Goal: Task Accomplishment & Management: Manage account settings

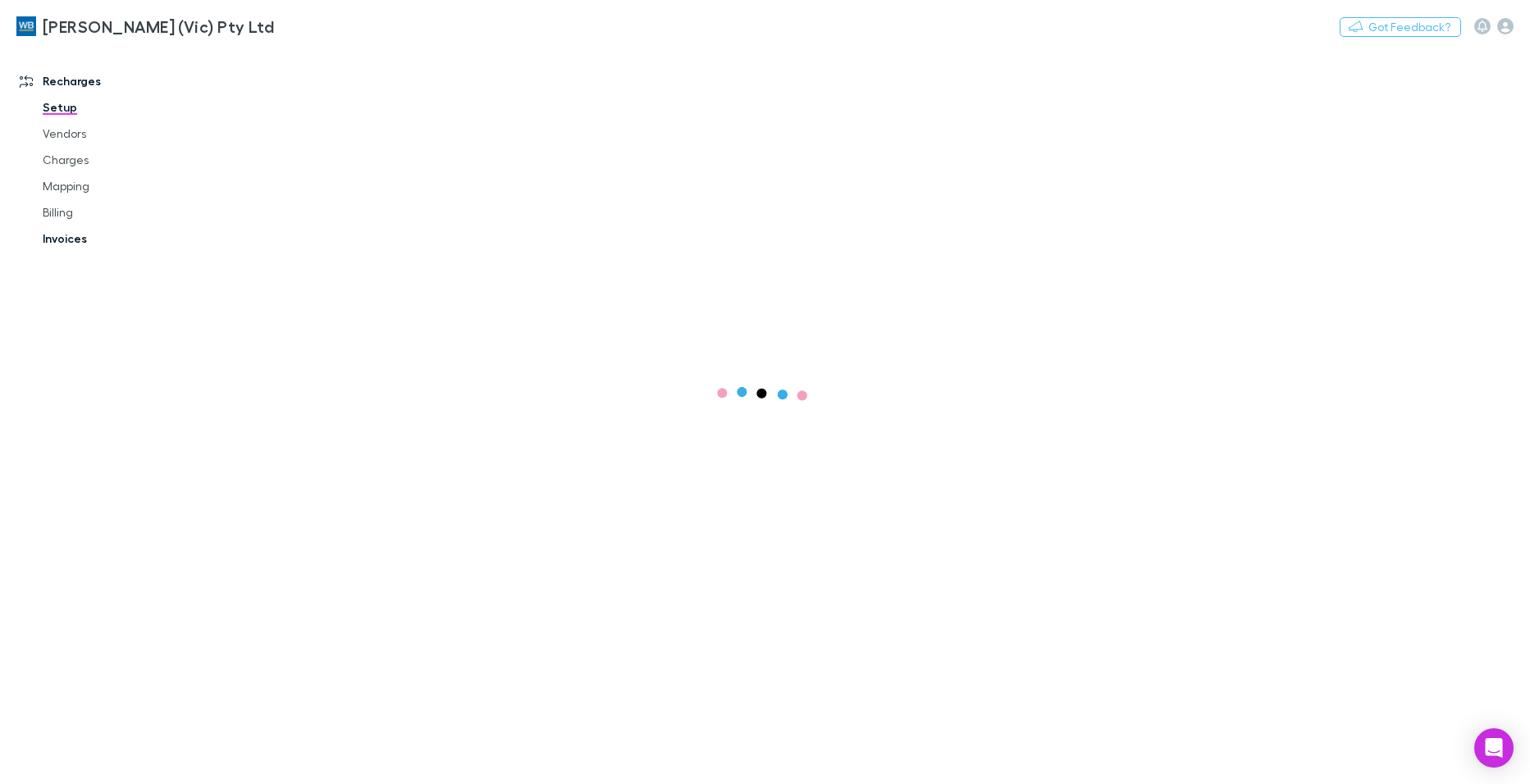
click at [65, 238] on div "Setup Vendors Charges Mapping Billing Invoices" at bounding box center [123, 173] width 195 height 157
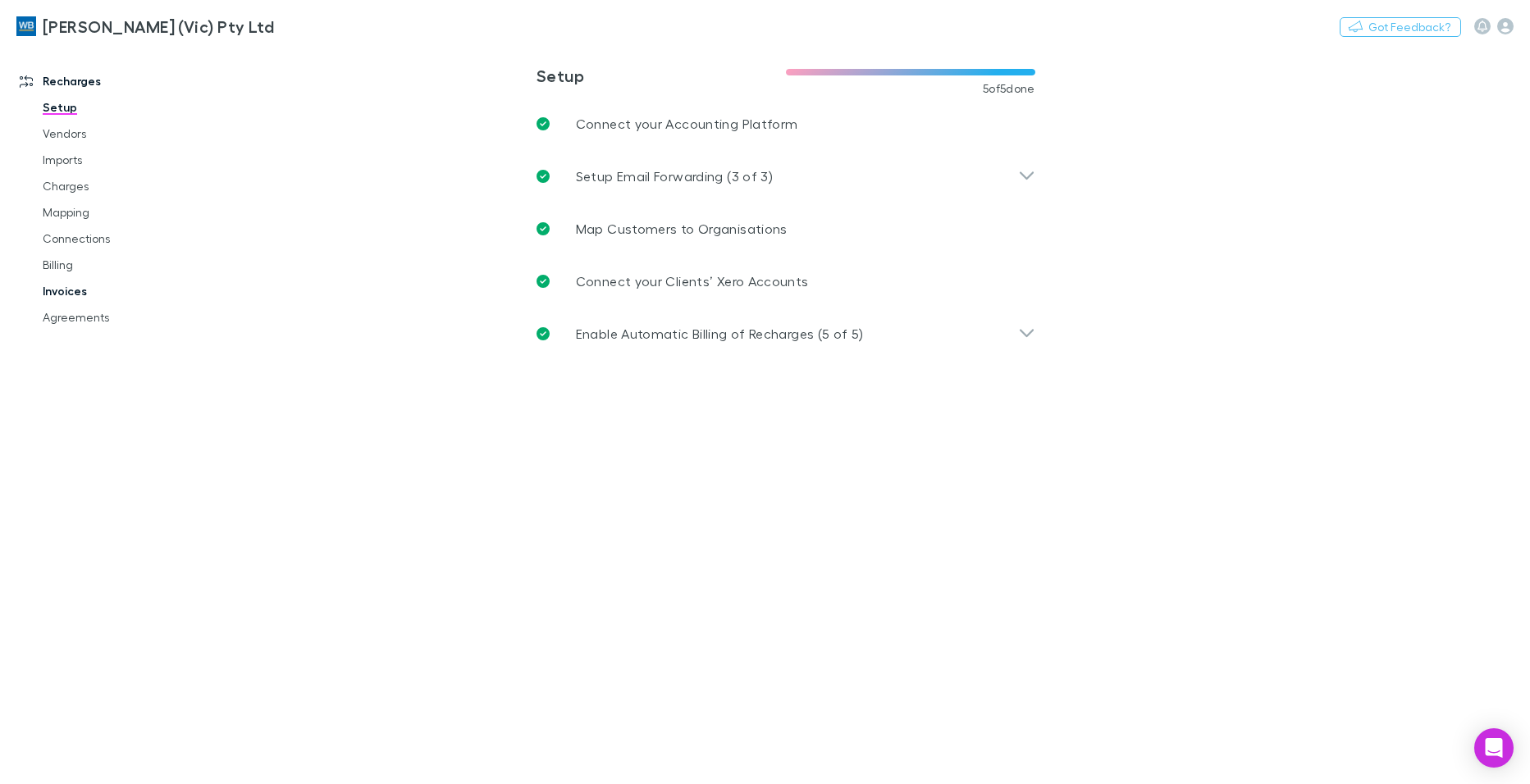
click at [68, 292] on link "Invoices" at bounding box center [123, 291] width 195 height 26
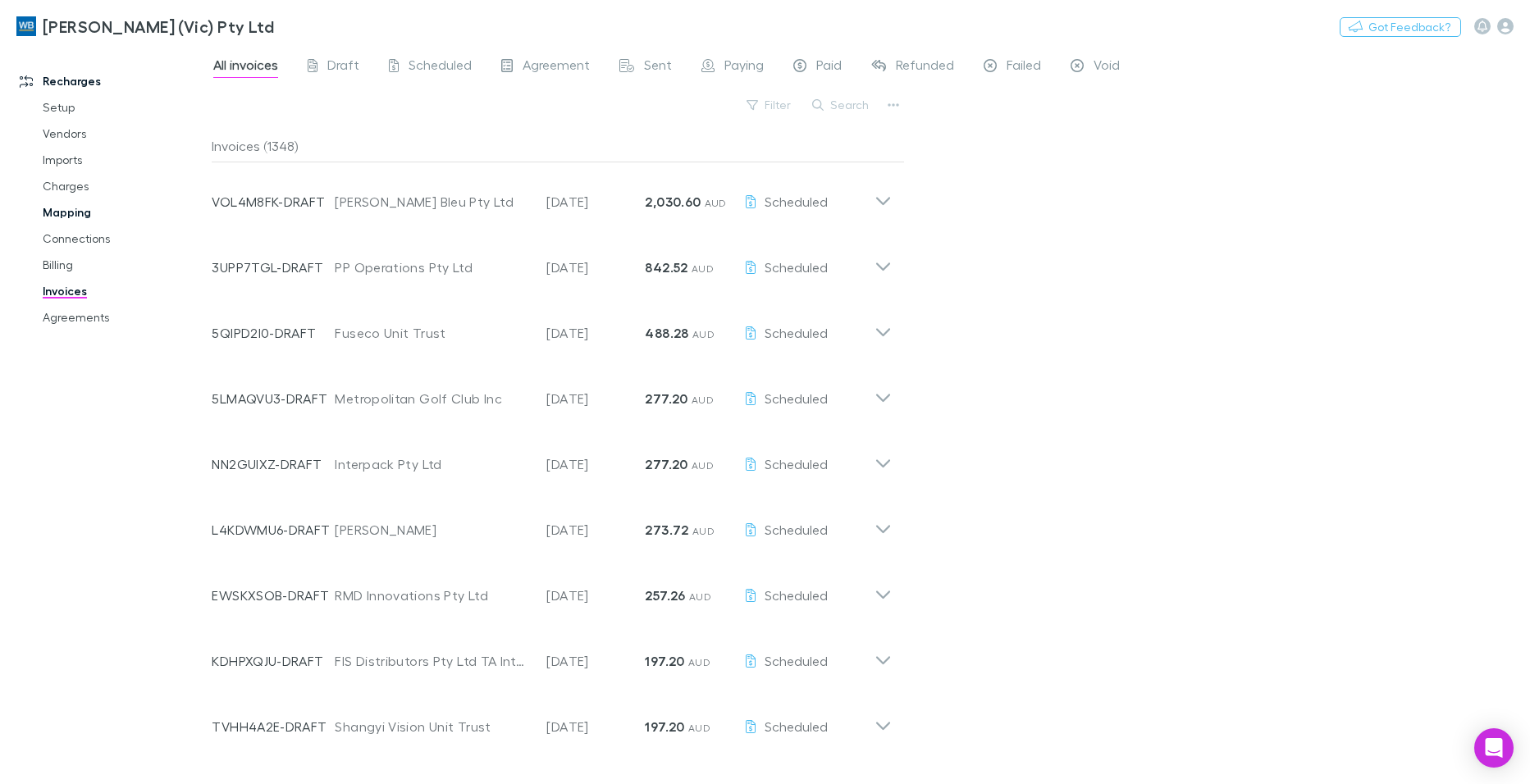
click at [68, 212] on link "Mapping" at bounding box center [123, 213] width 195 height 26
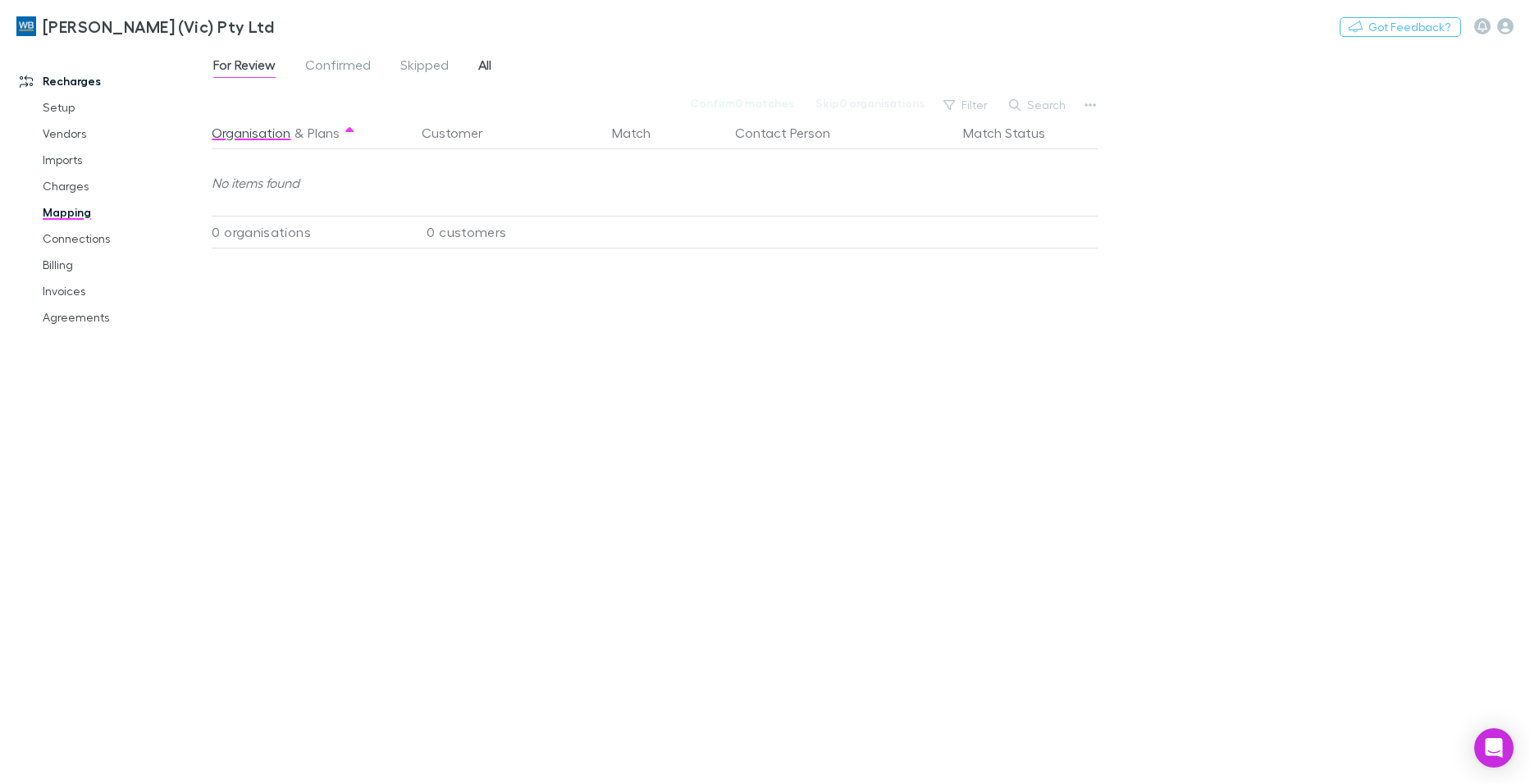
click at [483, 65] on span "All" at bounding box center [484, 67] width 13 height 21
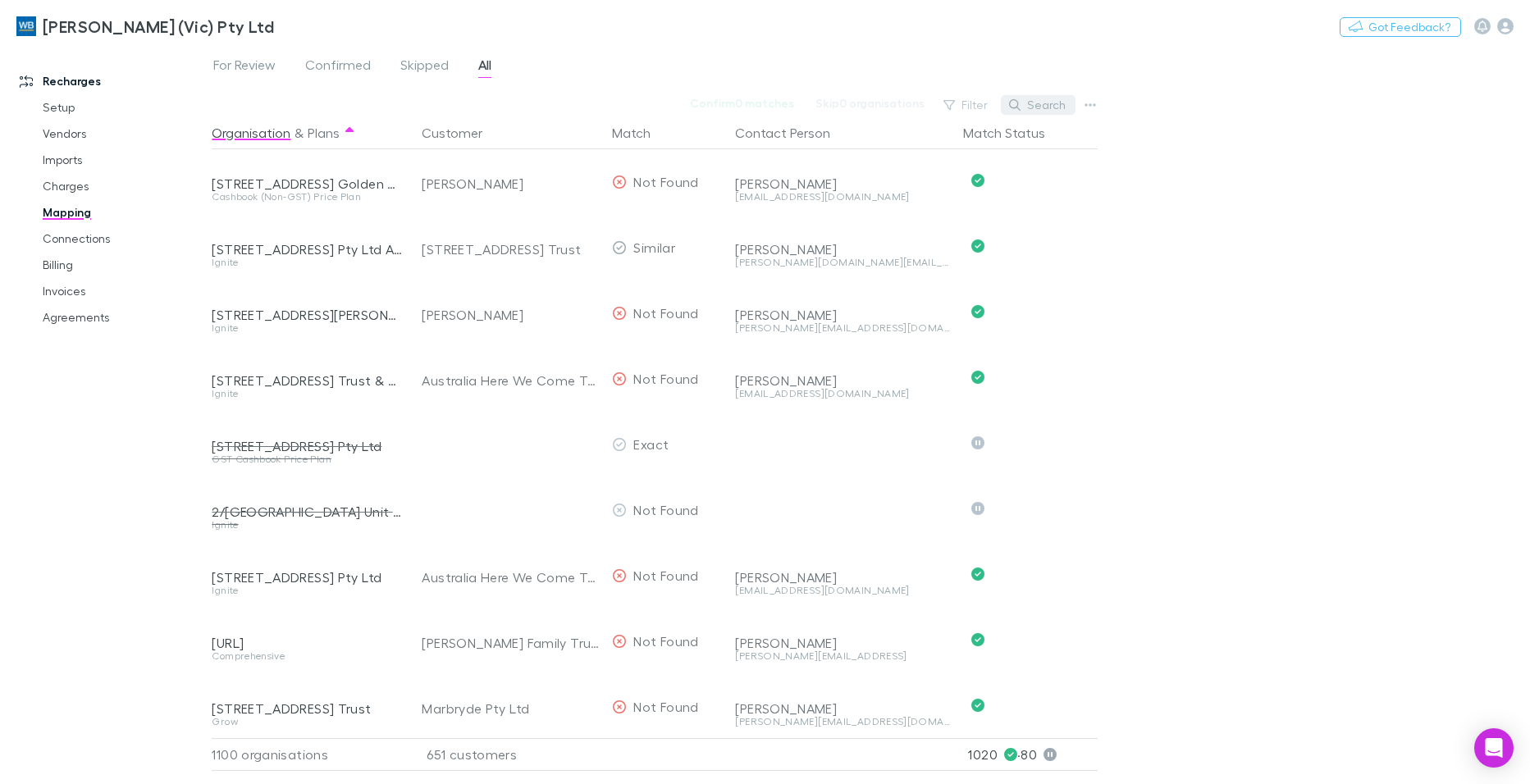
click at [1051, 102] on button "Search" at bounding box center [1038, 105] width 75 height 20
paste input "**********"
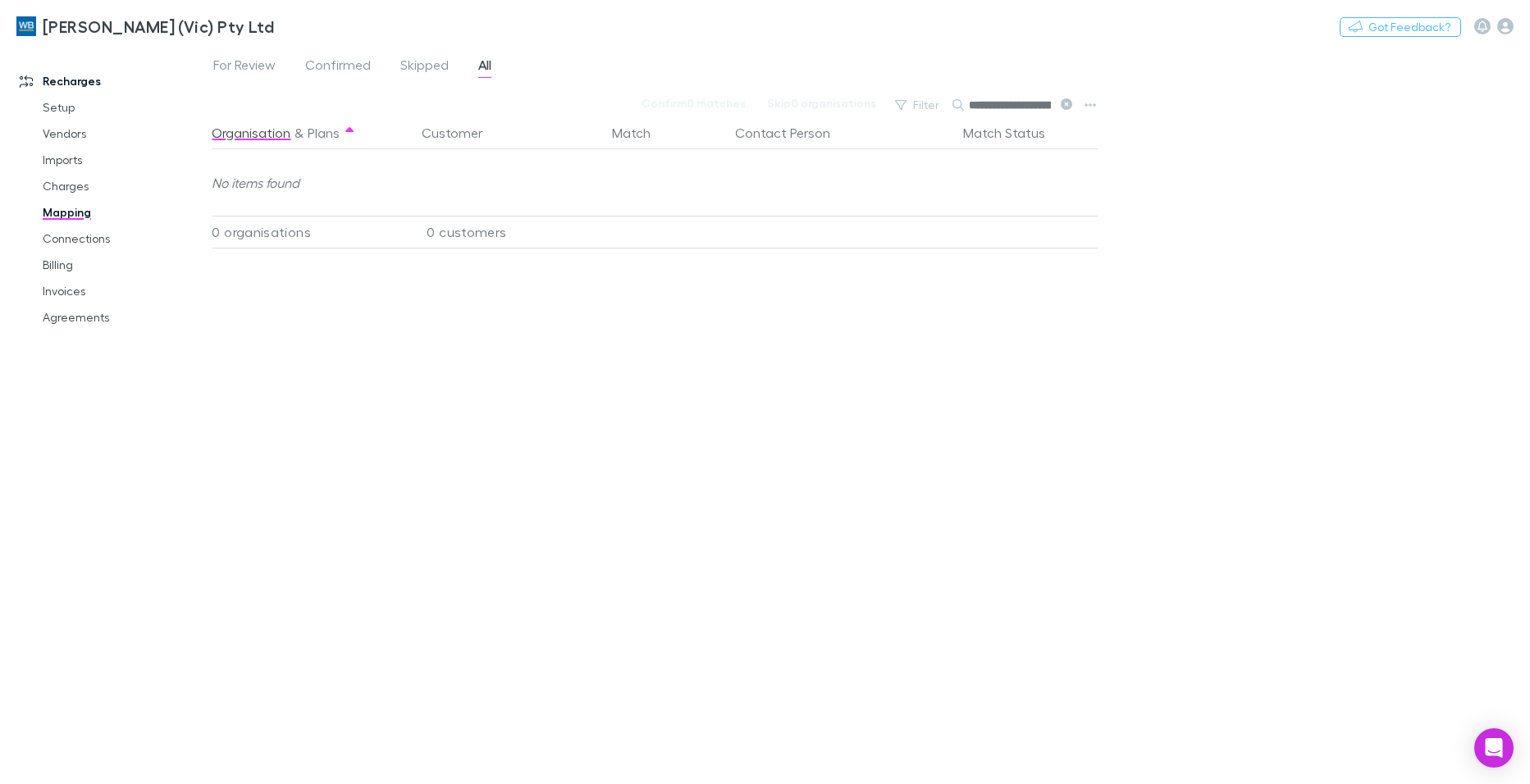
type input "**********"
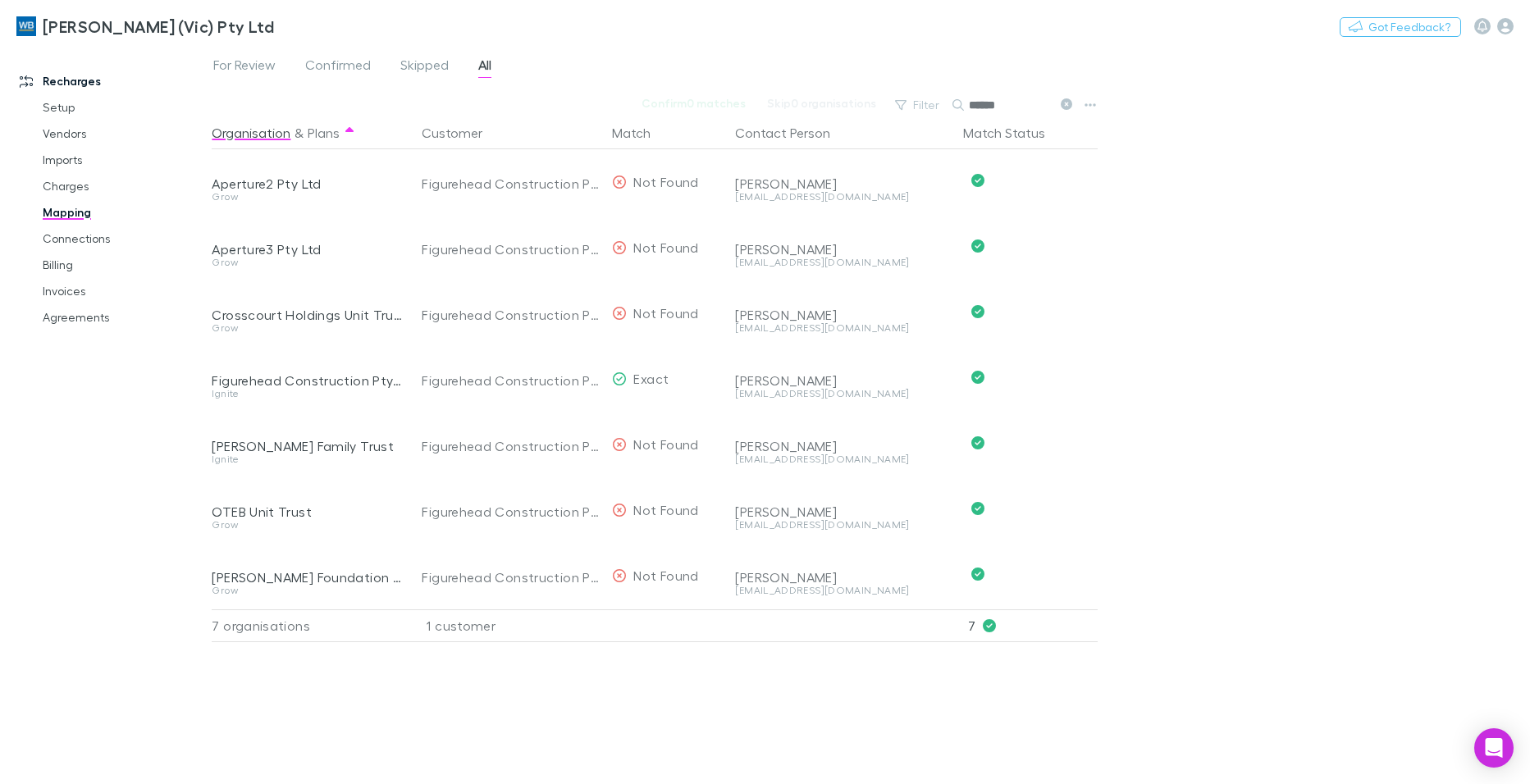
type input "******"
click at [68, 186] on link "Charges" at bounding box center [123, 186] width 195 height 26
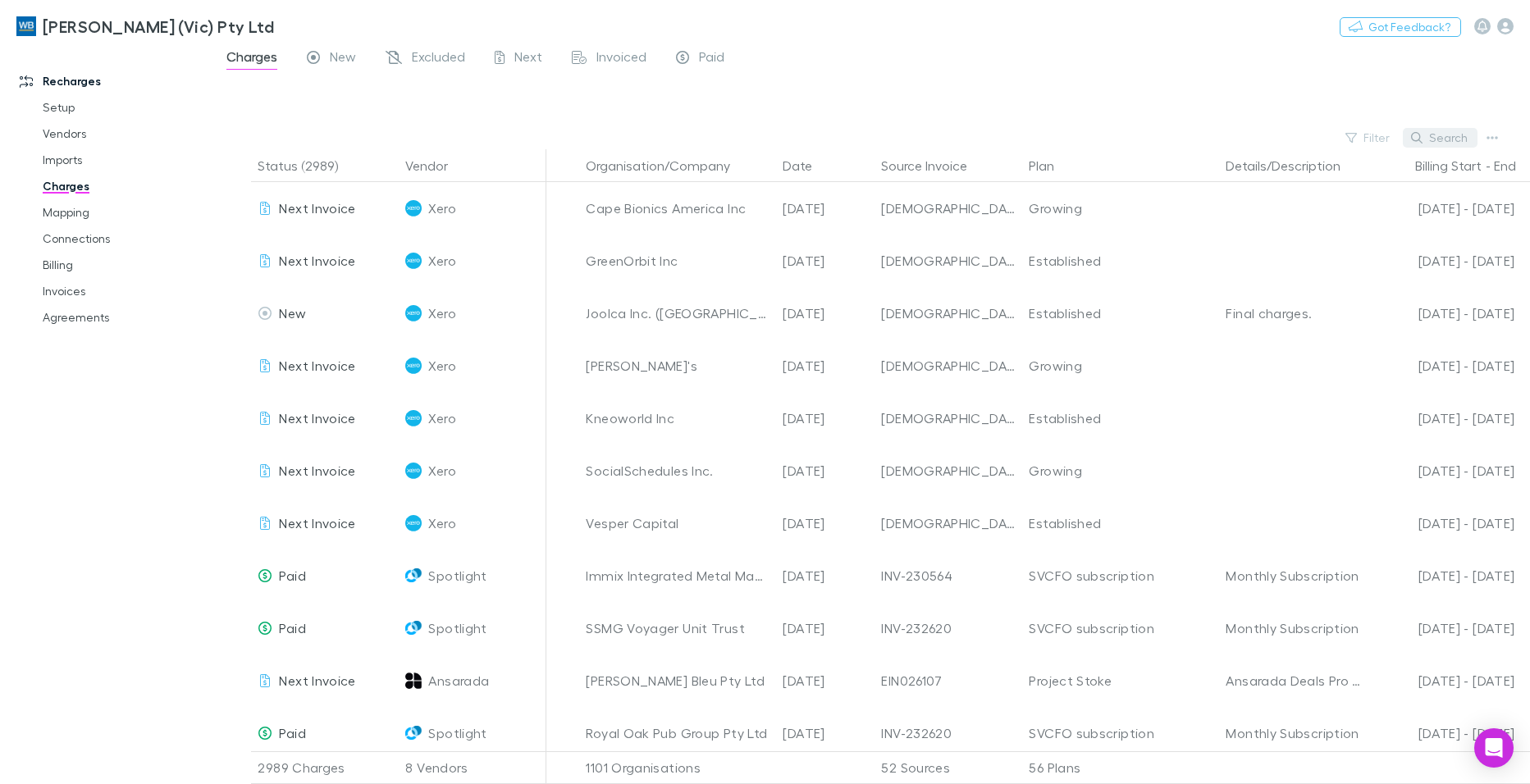
click at [1462, 143] on button "Search" at bounding box center [1440, 138] width 75 height 20
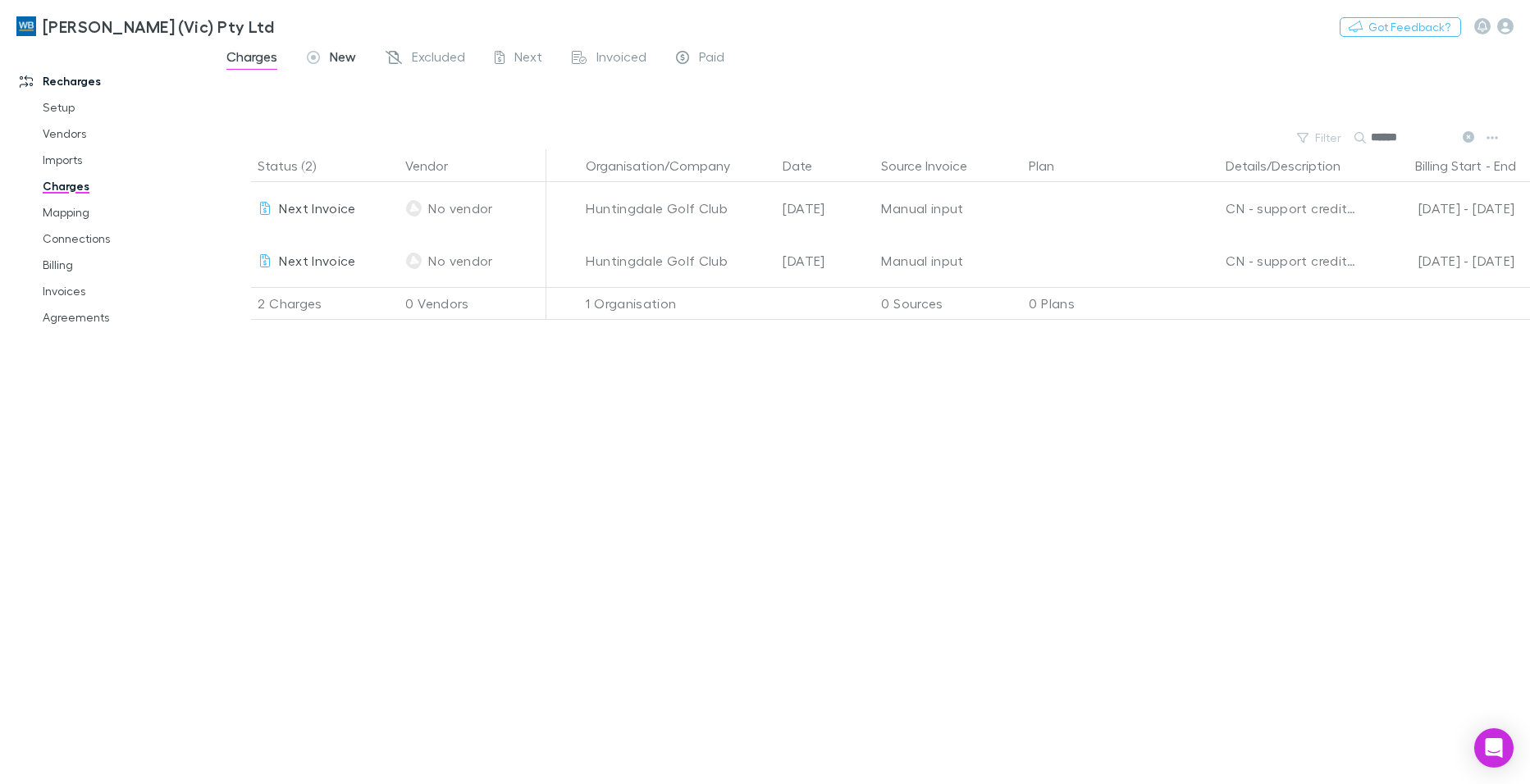
type input "******"
click at [340, 56] on span "New" at bounding box center [343, 59] width 26 height 21
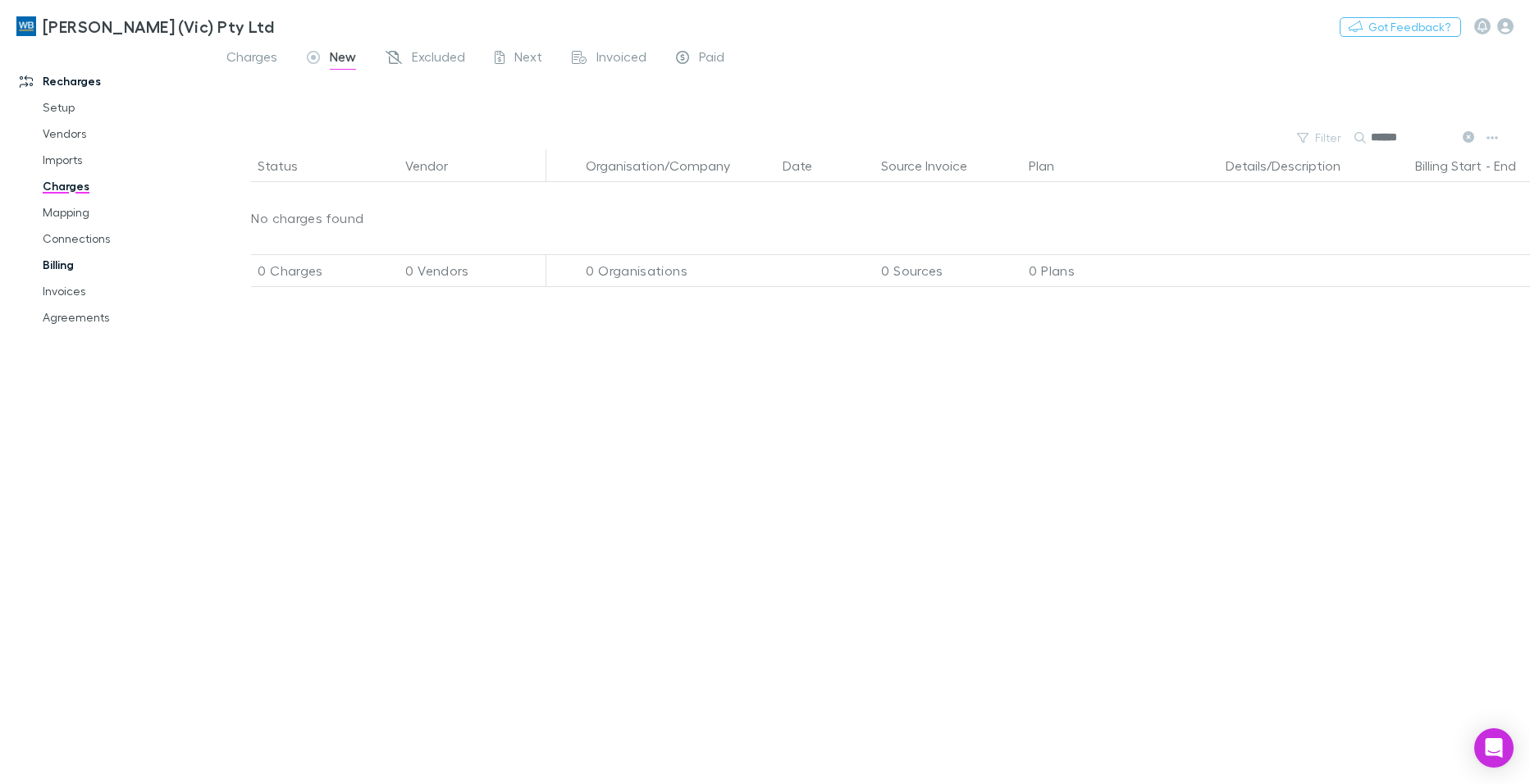
click at [62, 263] on link "Billing" at bounding box center [123, 264] width 195 height 26
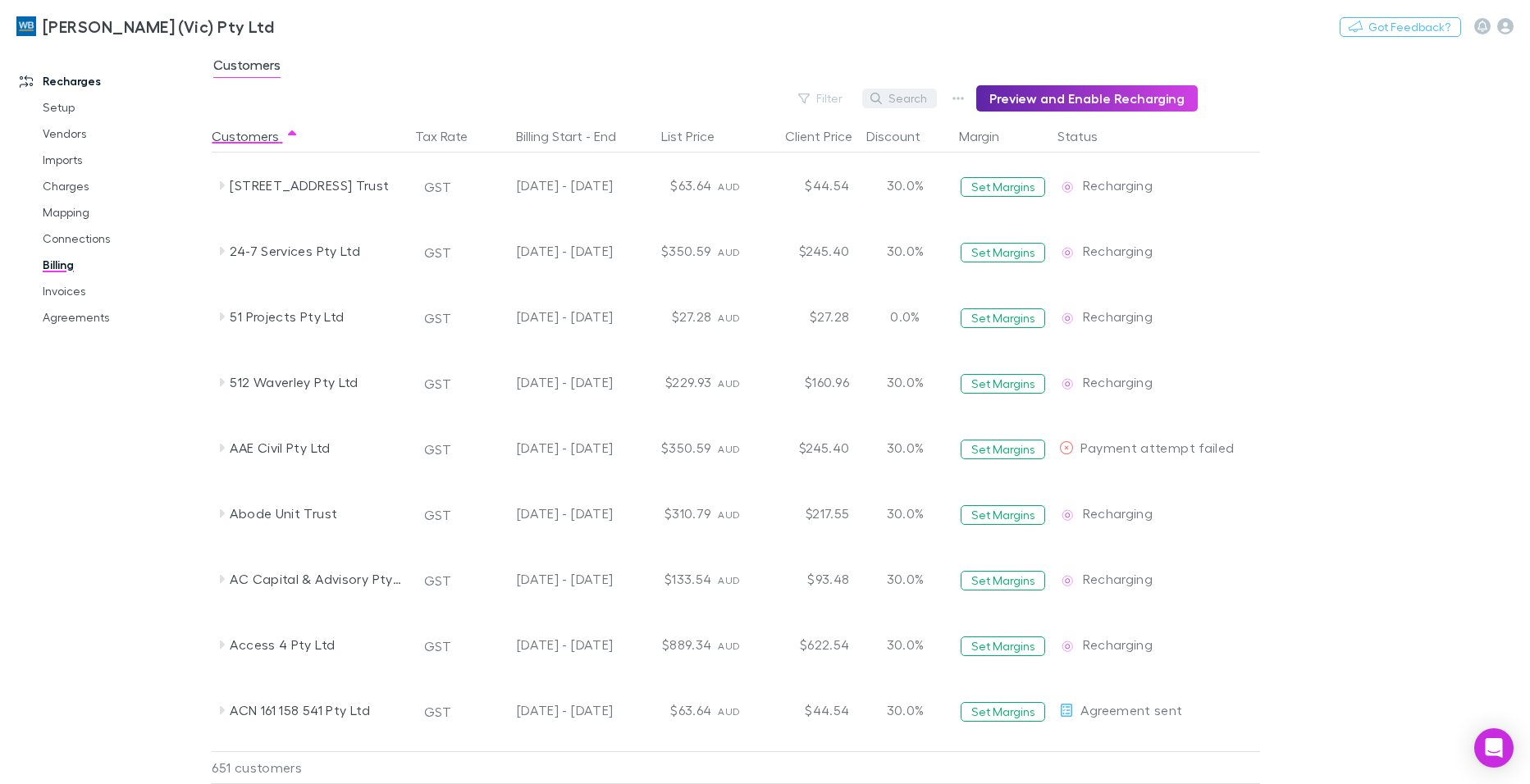
click at [919, 95] on button "Search" at bounding box center [899, 98] width 75 height 20
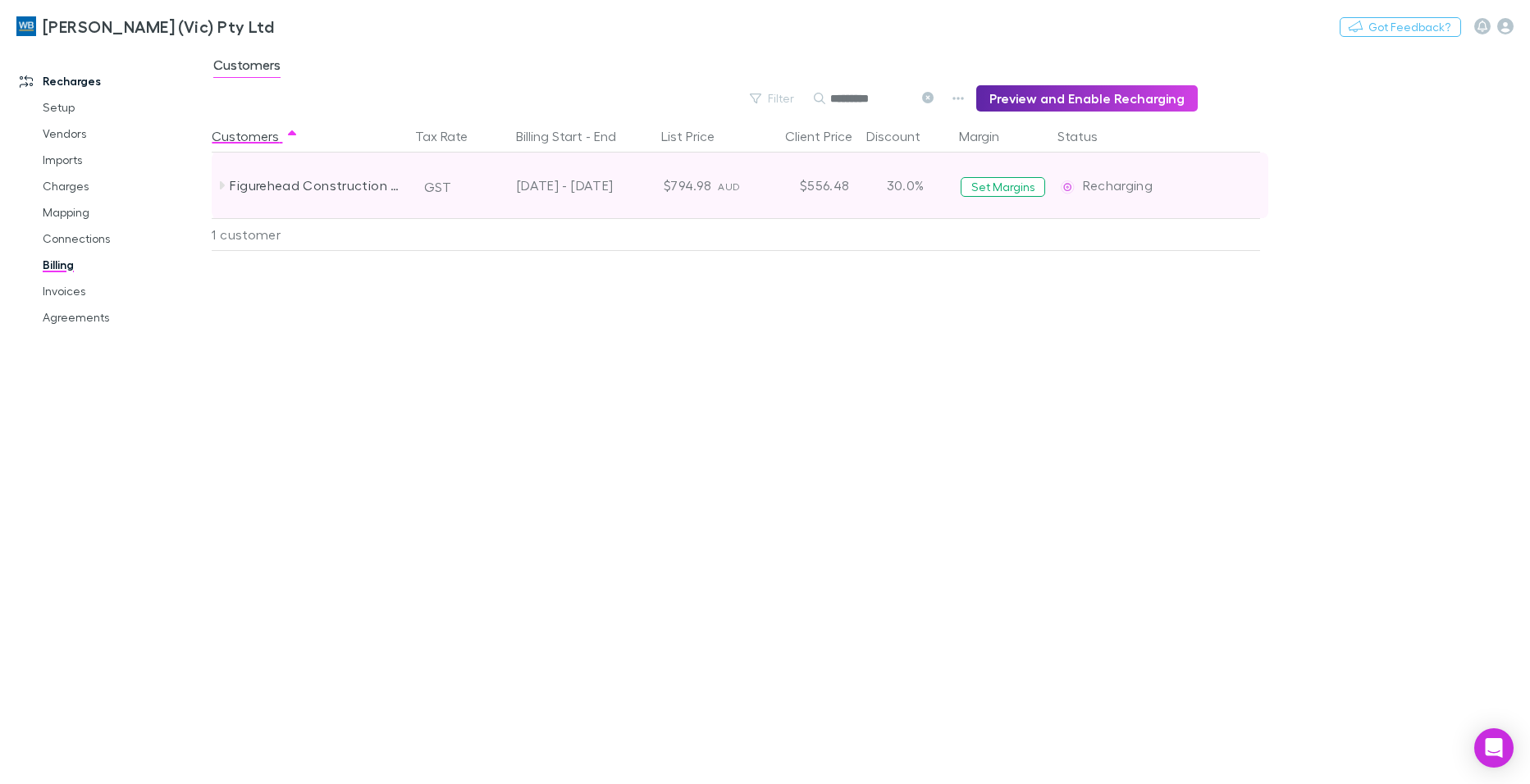
type input "*********"
click at [220, 185] on icon at bounding box center [221, 185] width 13 height 13
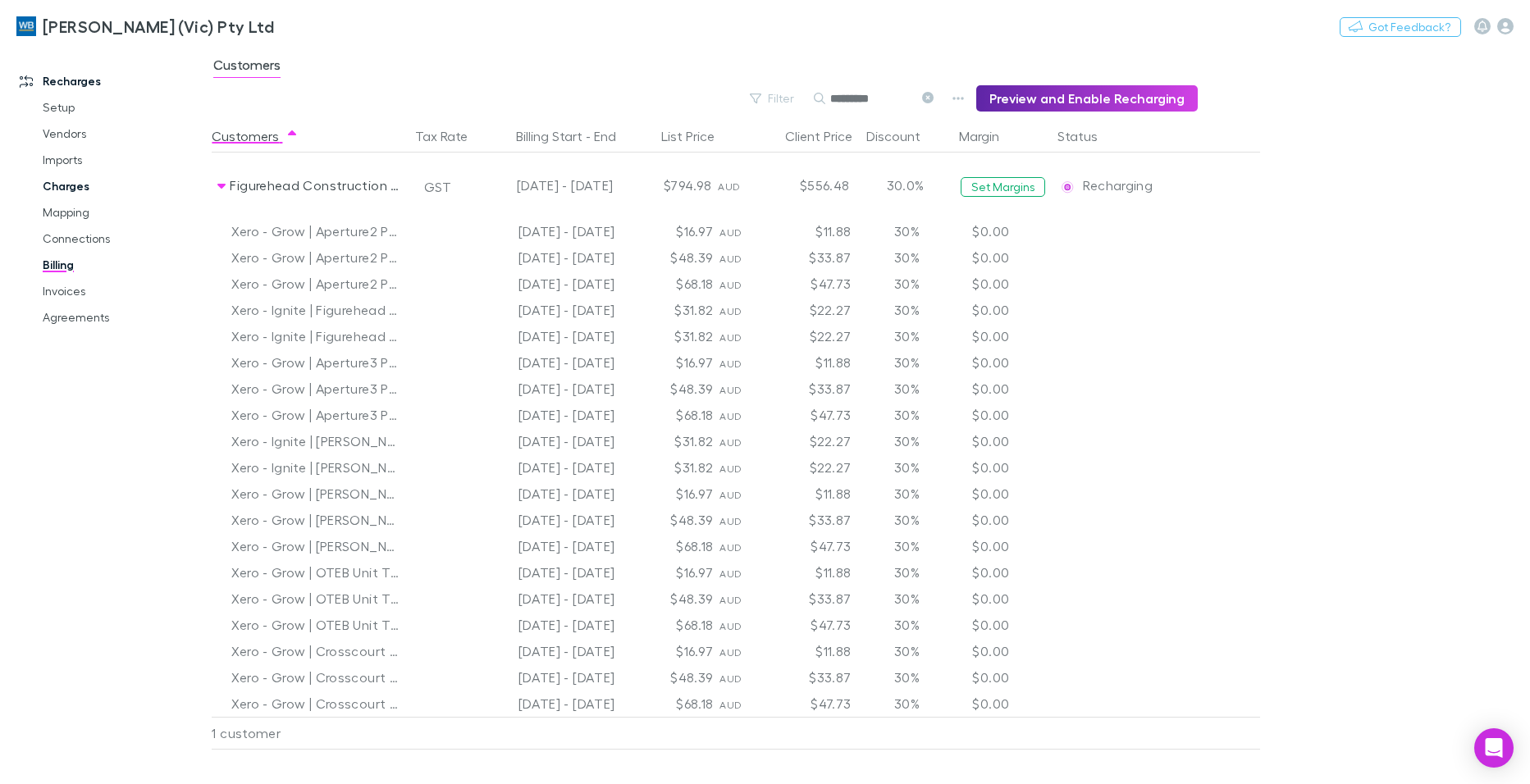
click at [77, 184] on link "Charges" at bounding box center [123, 186] width 195 height 26
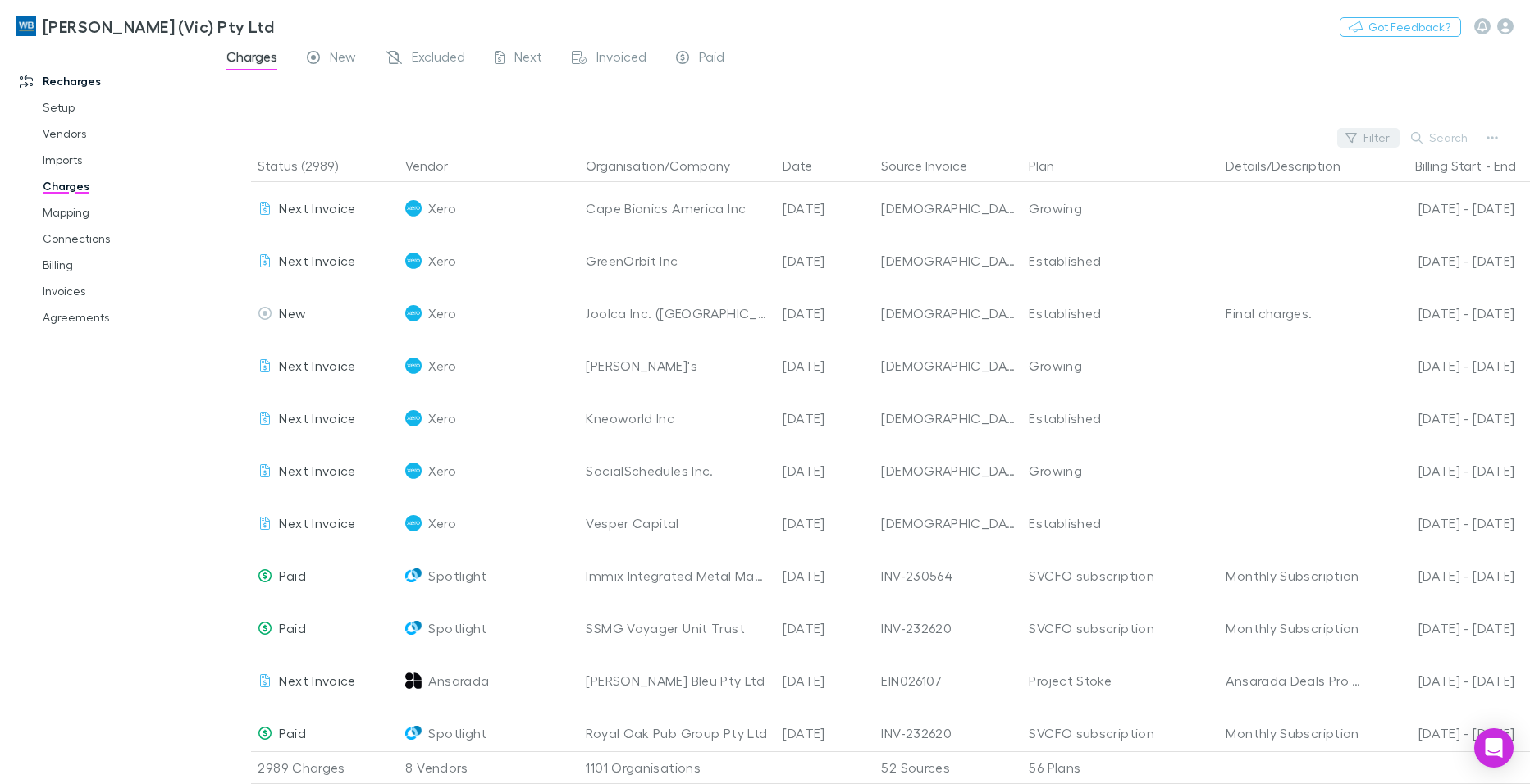
click at [1375, 134] on button "Filter" at bounding box center [1368, 138] width 63 height 20
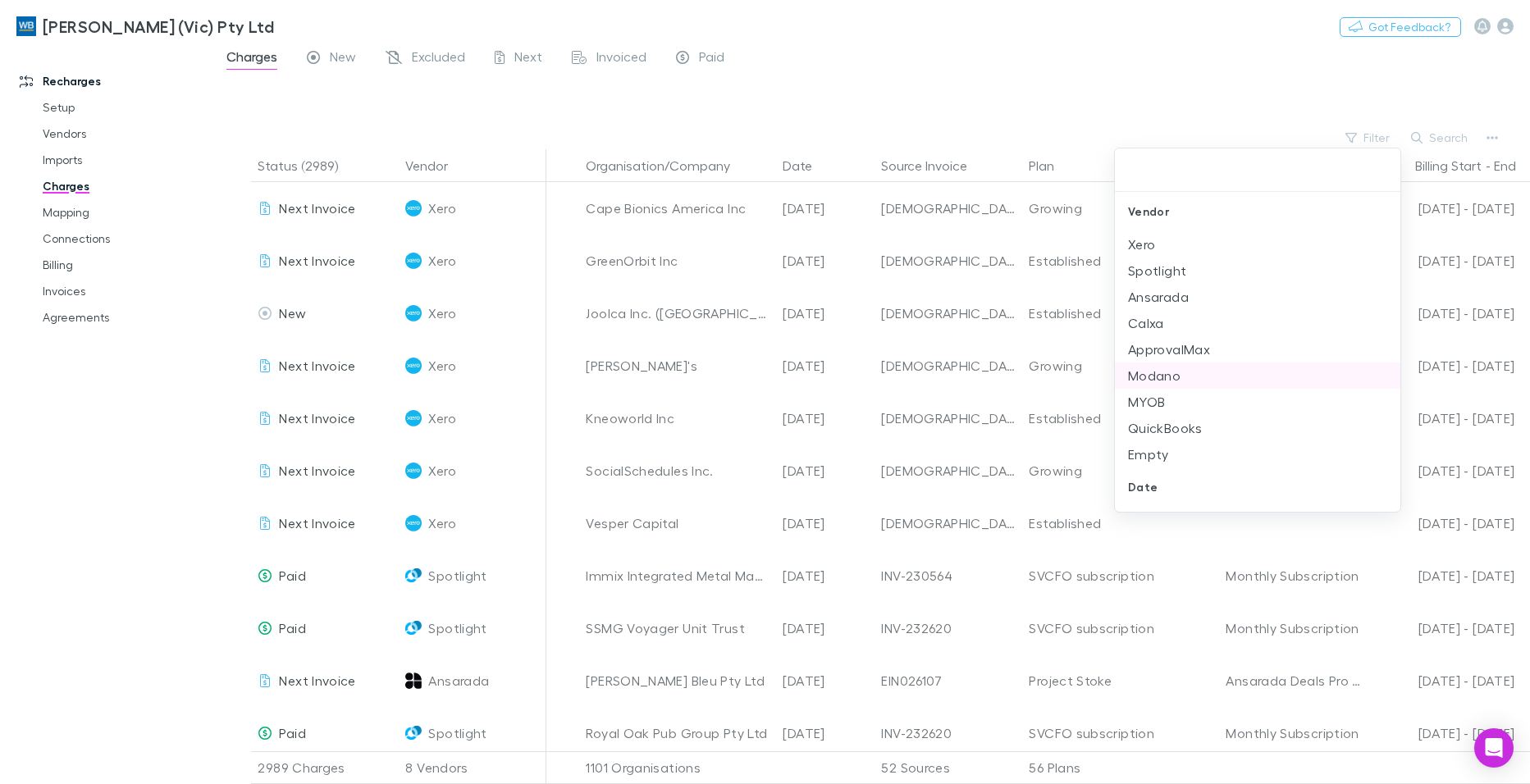
click at [1169, 379] on li "Modano" at bounding box center [1257, 376] width 285 height 26
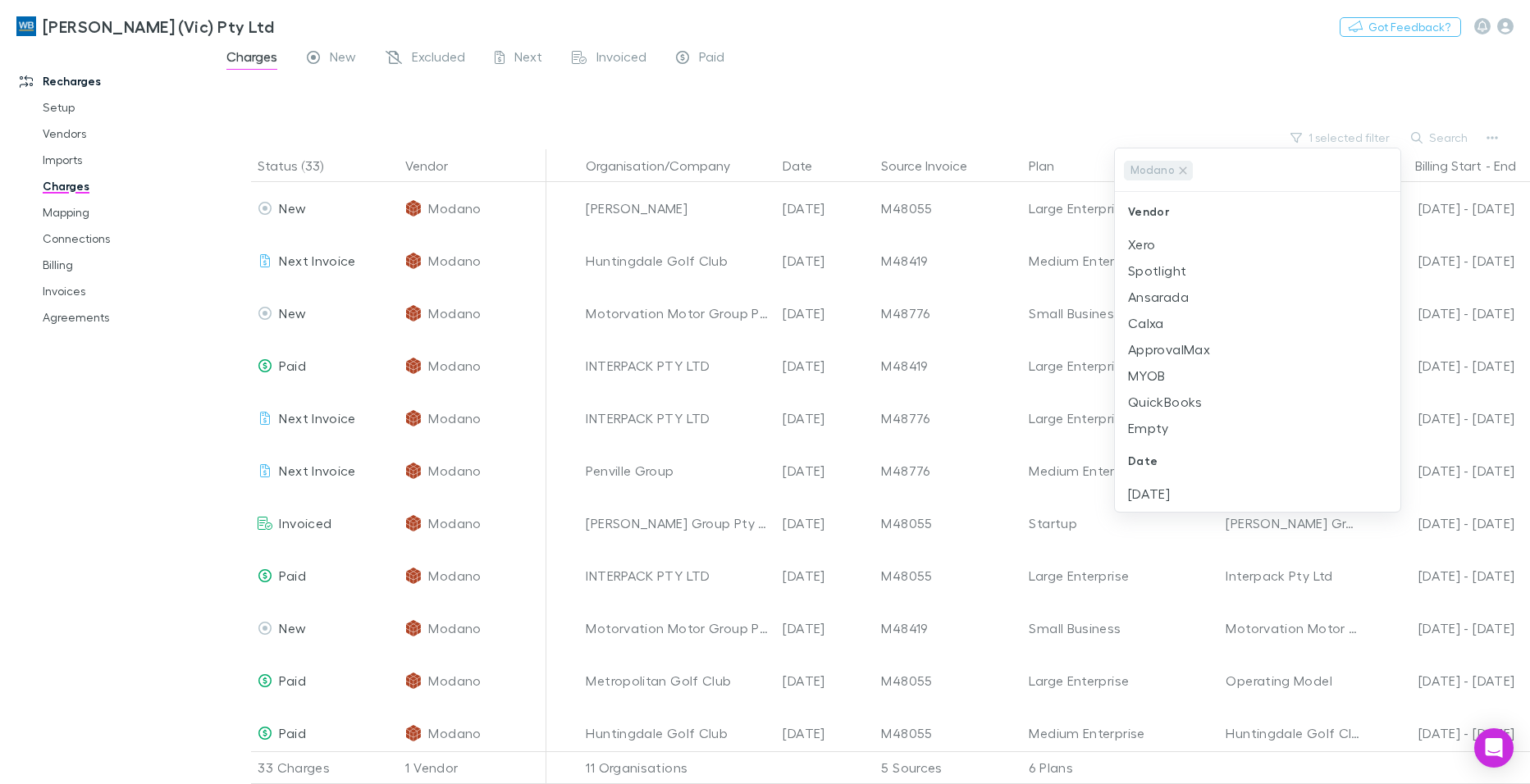
click at [1165, 84] on div at bounding box center [765, 392] width 1530 height 784
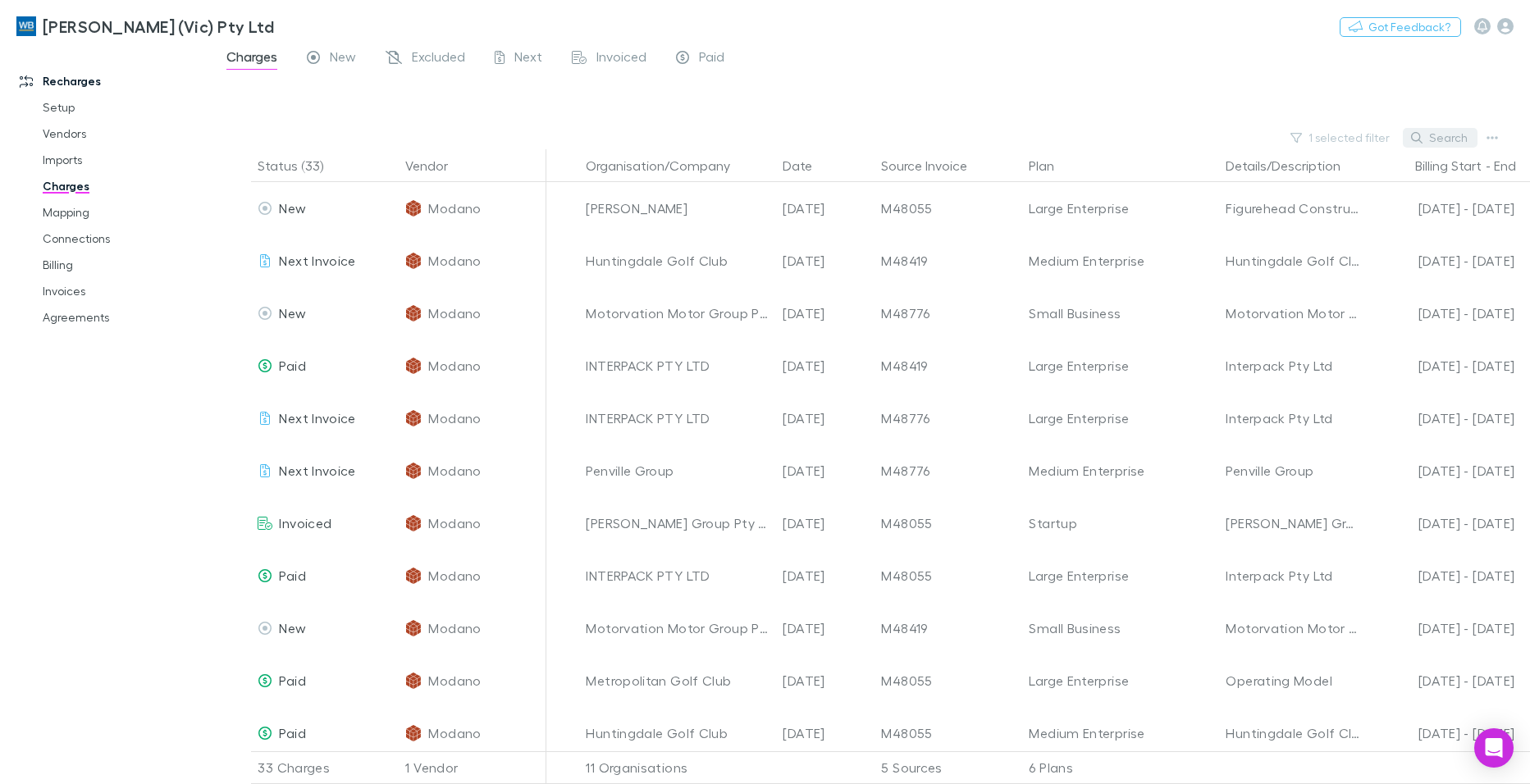
click at [1450, 138] on button "Search" at bounding box center [1440, 138] width 75 height 20
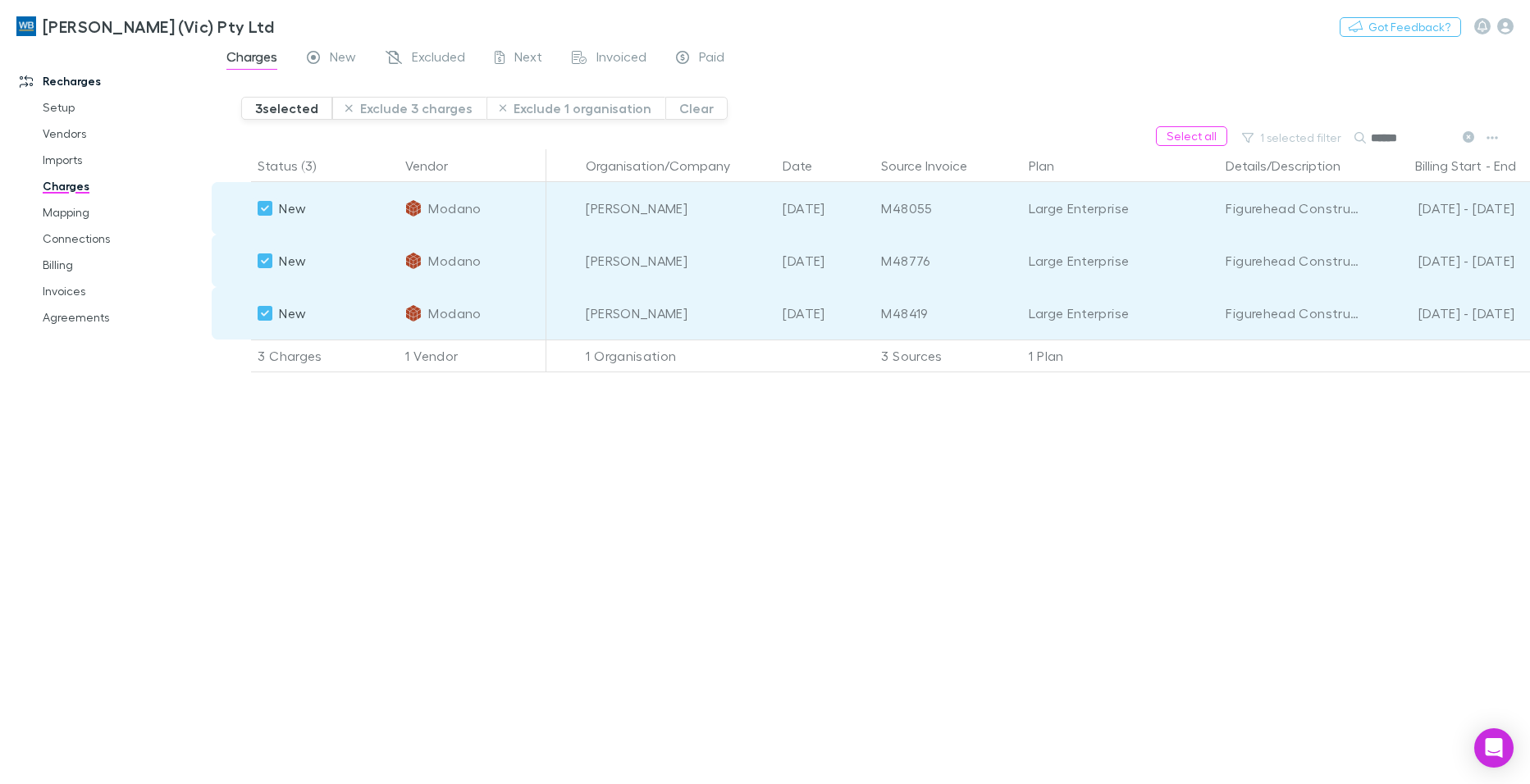
click at [1466, 134] on icon at bounding box center [1468, 137] width 12 height 12
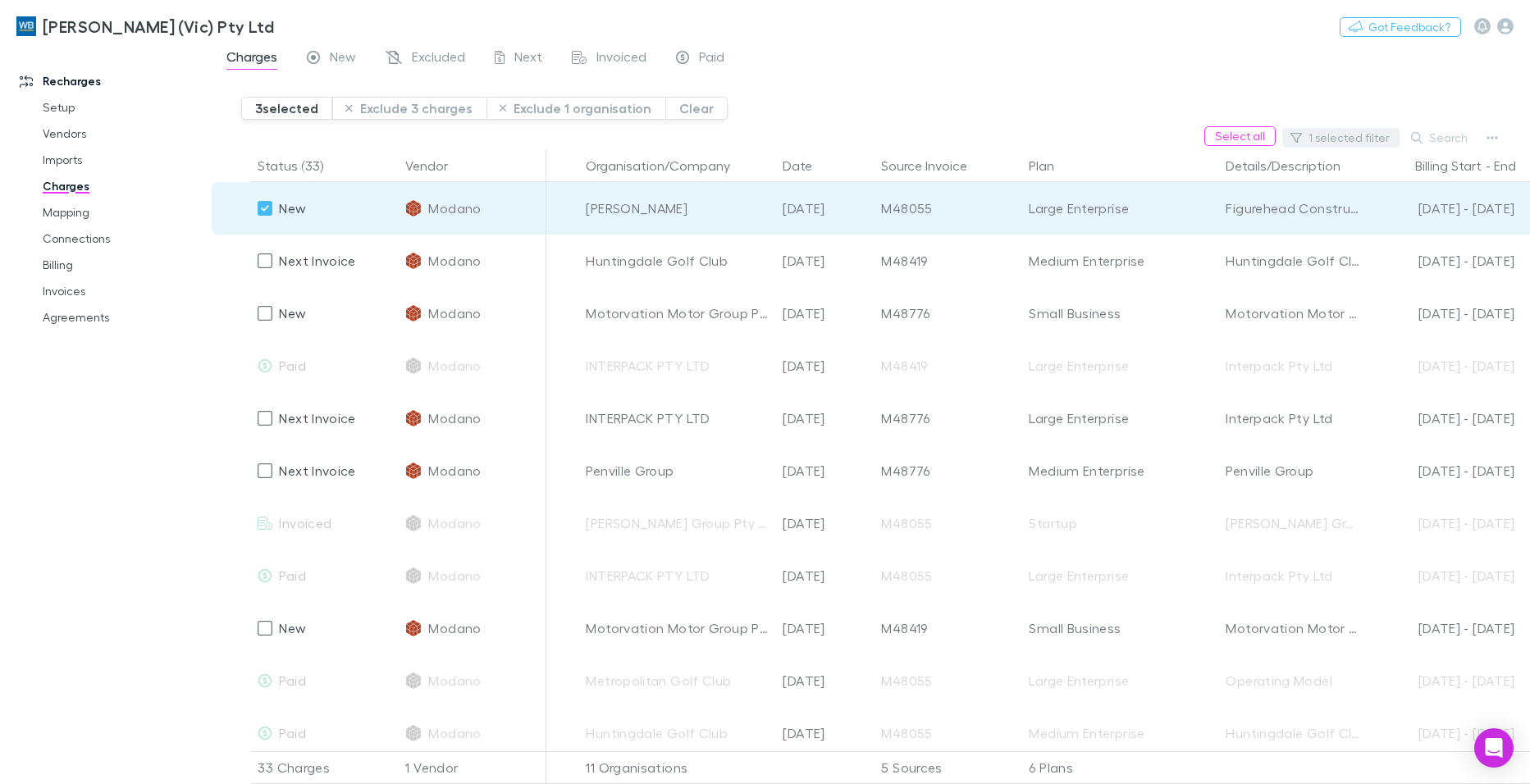
click at [1338, 143] on button "1 selected filter" at bounding box center [1341, 138] width 117 height 20
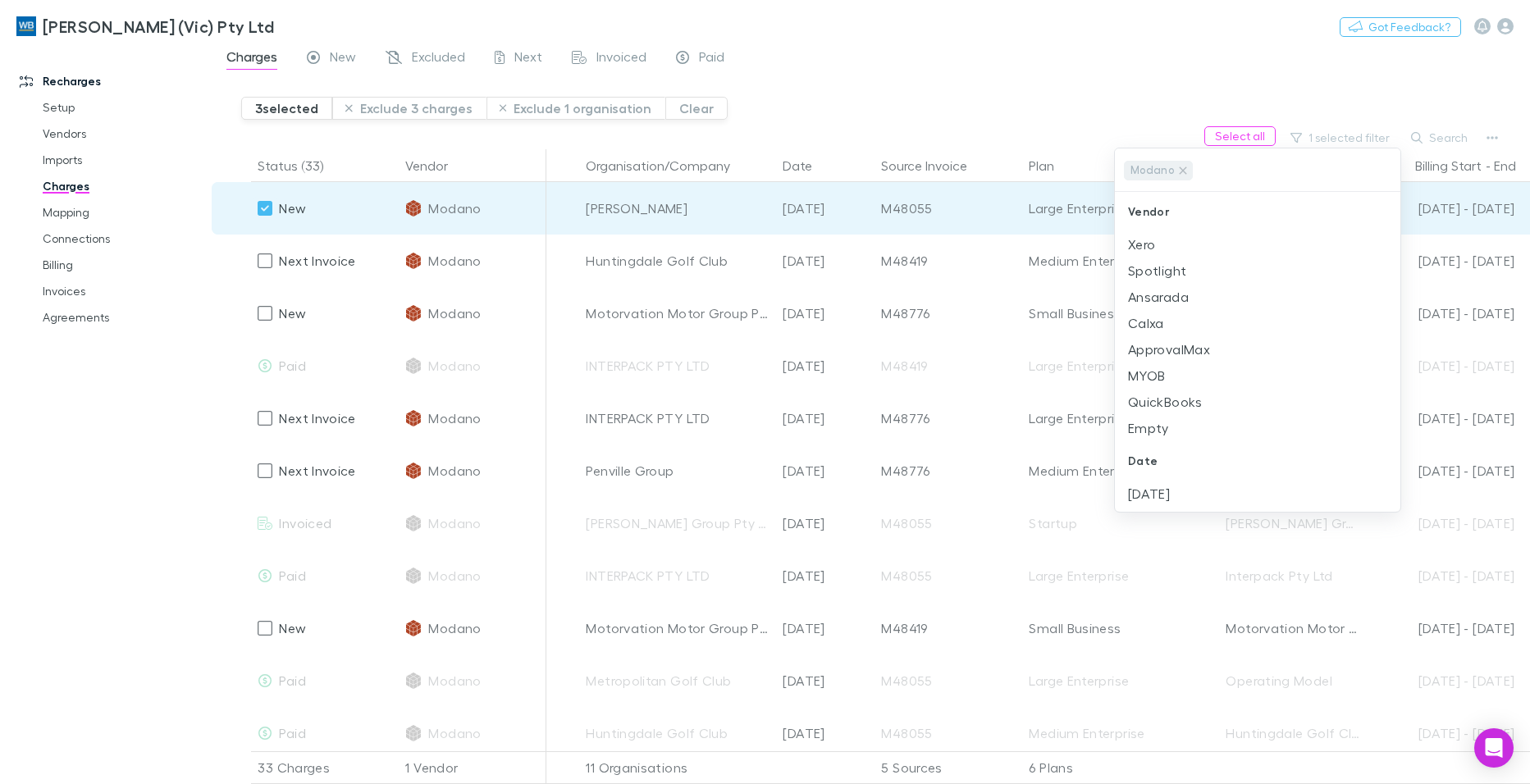
click at [1354, 129] on div at bounding box center [765, 392] width 1530 height 784
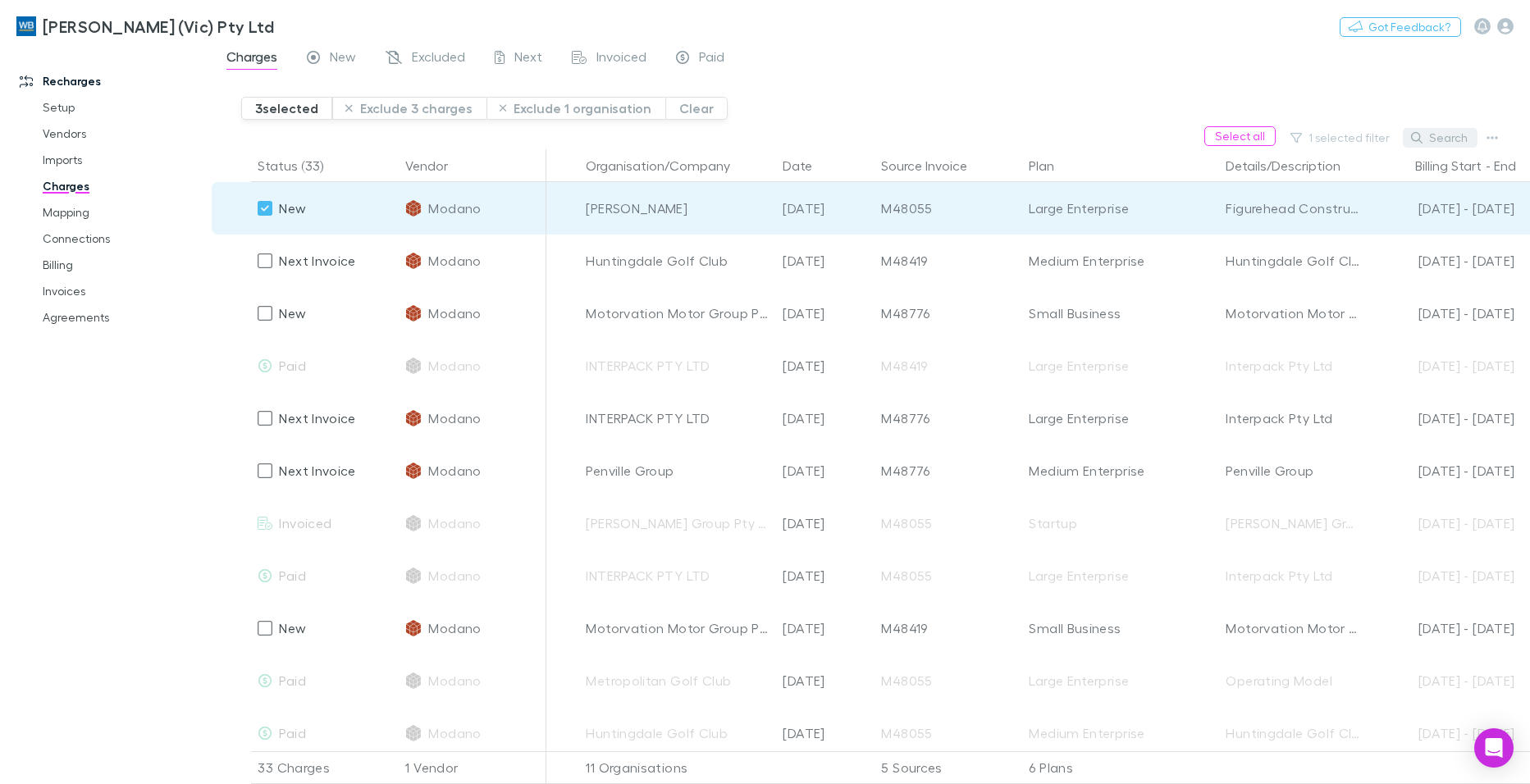
click at [1429, 131] on button "Search" at bounding box center [1440, 138] width 75 height 20
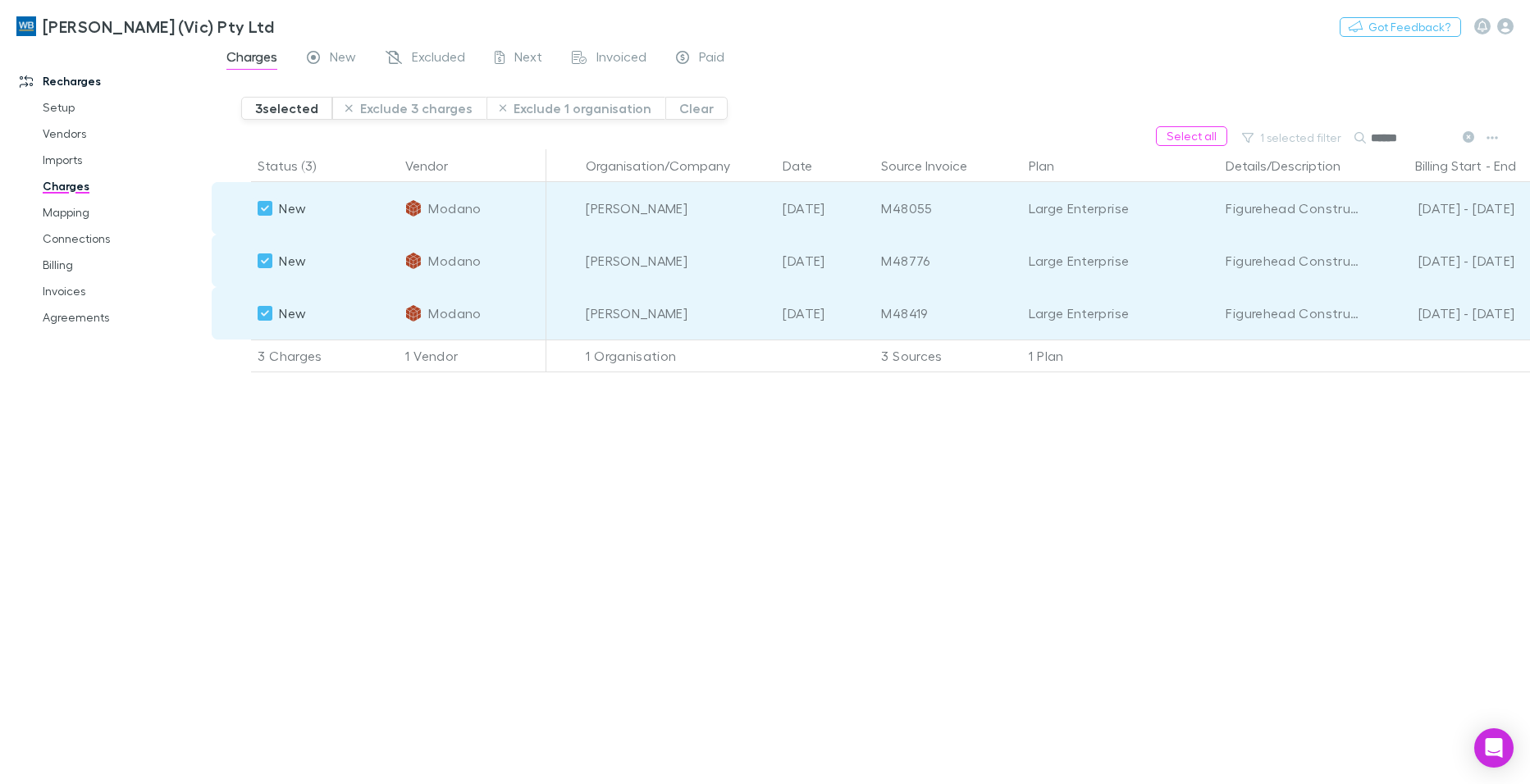
type input "******"
click at [752, 636] on div "Status (3) Vendor Organisation/Company Date Source Invoice Plan Details/Descrip…" at bounding box center [871, 466] width 1318 height 635
click at [69, 185] on link "Charges" at bounding box center [123, 186] width 195 height 26
click at [78, 214] on link "Mapping" at bounding box center [123, 213] width 195 height 26
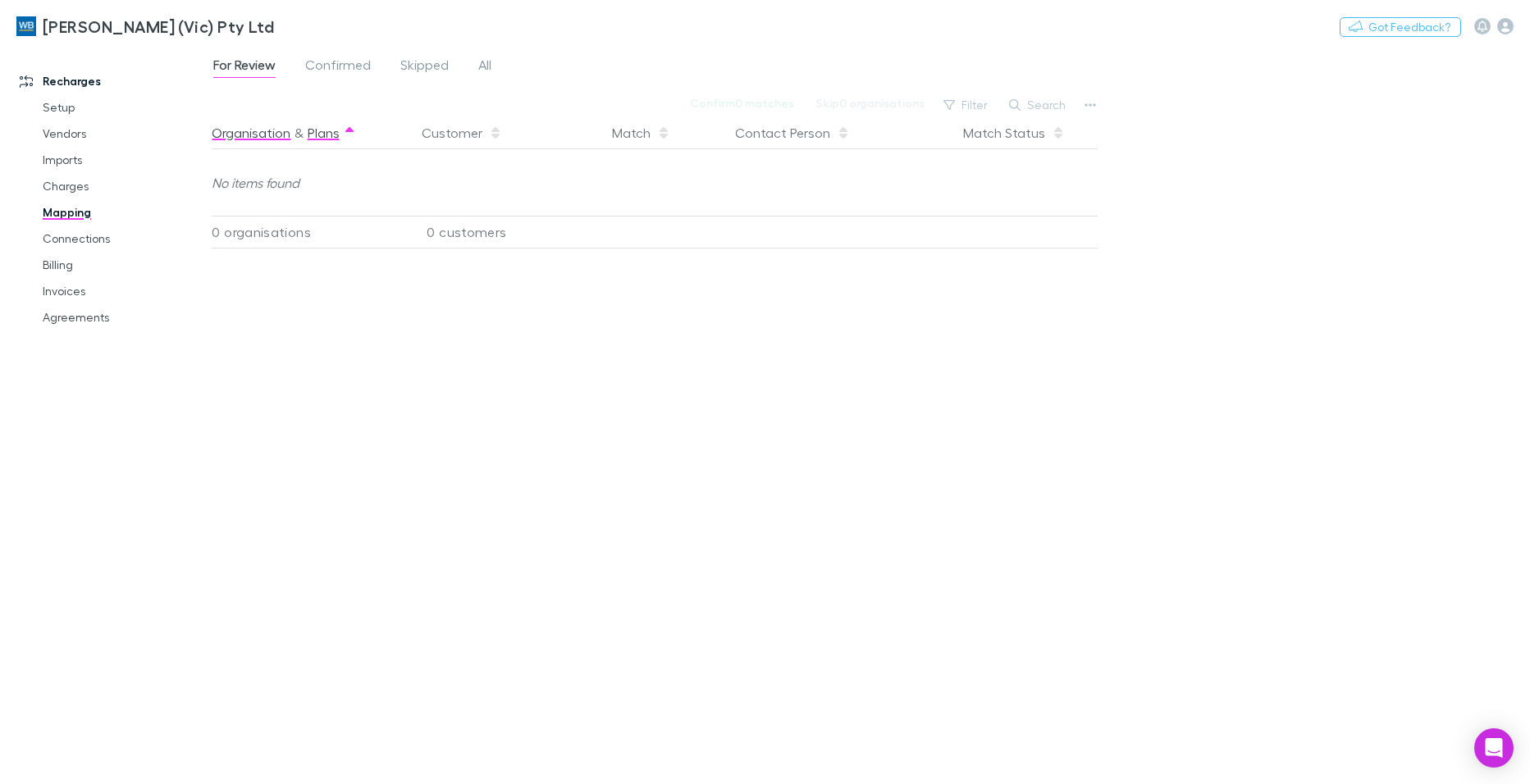
click at [327, 134] on button "Plans" at bounding box center [323, 132] width 32 height 33
click at [64, 189] on link "Charges" at bounding box center [123, 186] width 195 height 26
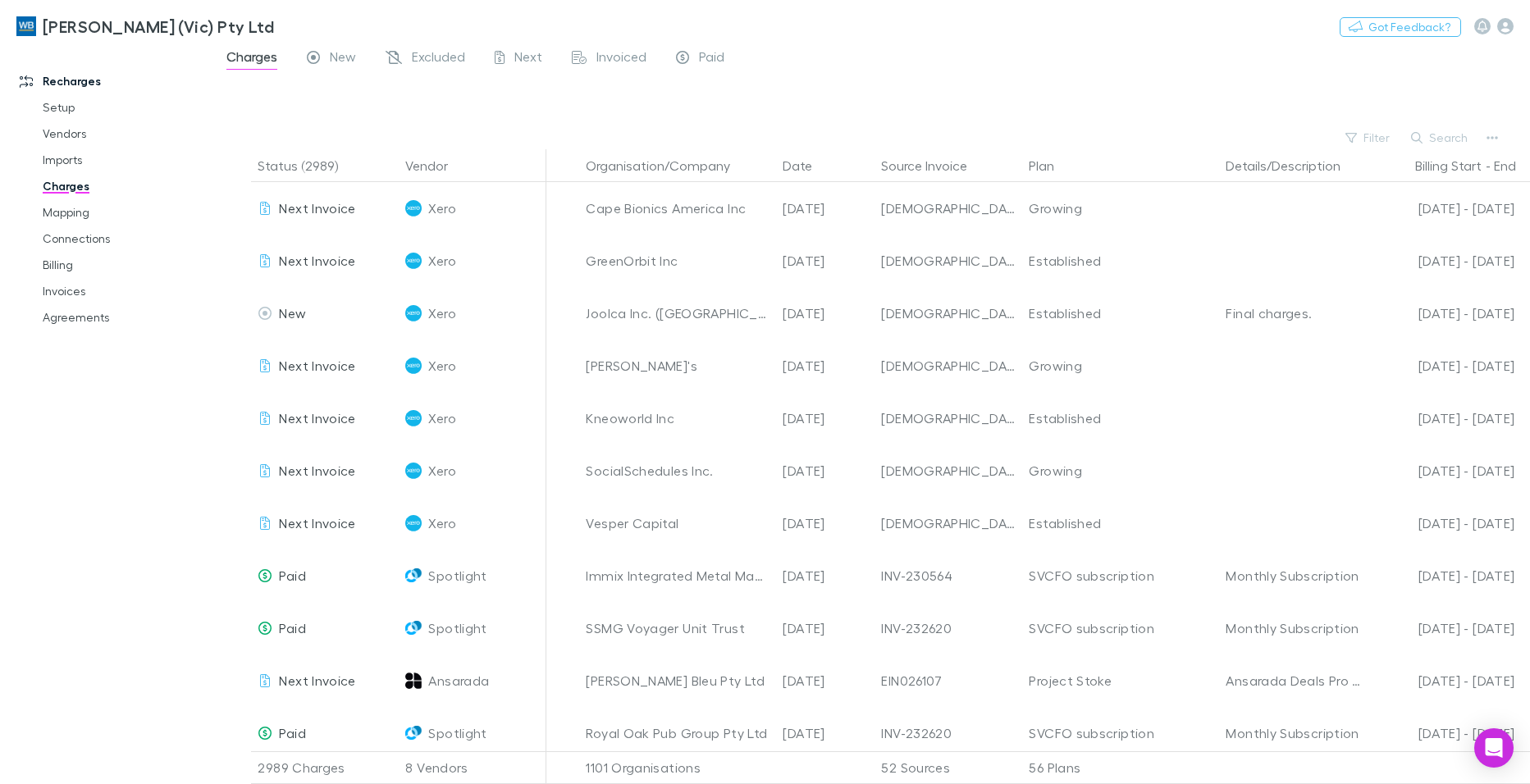
click at [66, 189] on link "Charges" at bounding box center [123, 186] width 195 height 26
click at [1382, 133] on button "Filter" at bounding box center [1368, 138] width 63 height 20
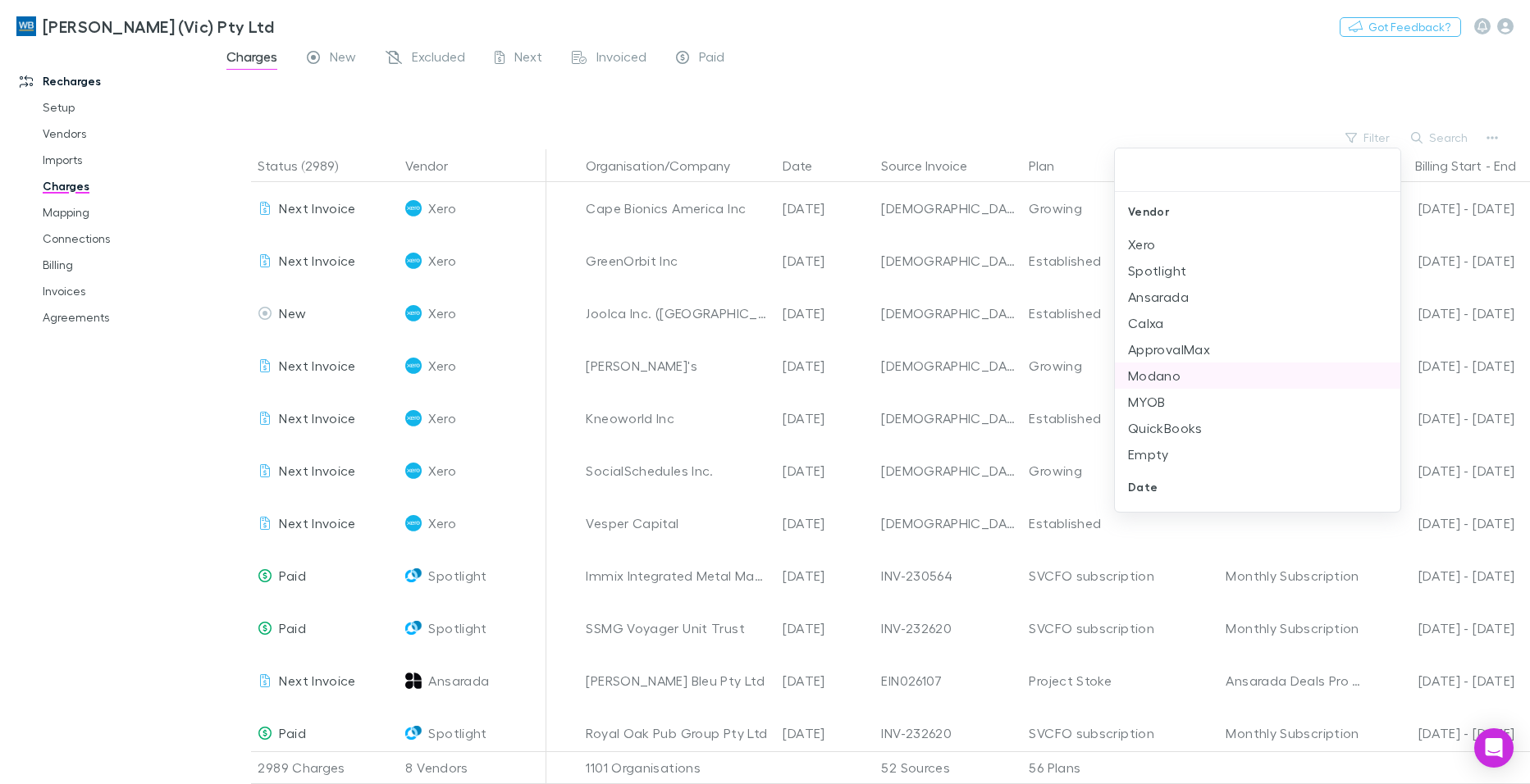
click at [1166, 373] on li "Modano" at bounding box center [1257, 376] width 285 height 26
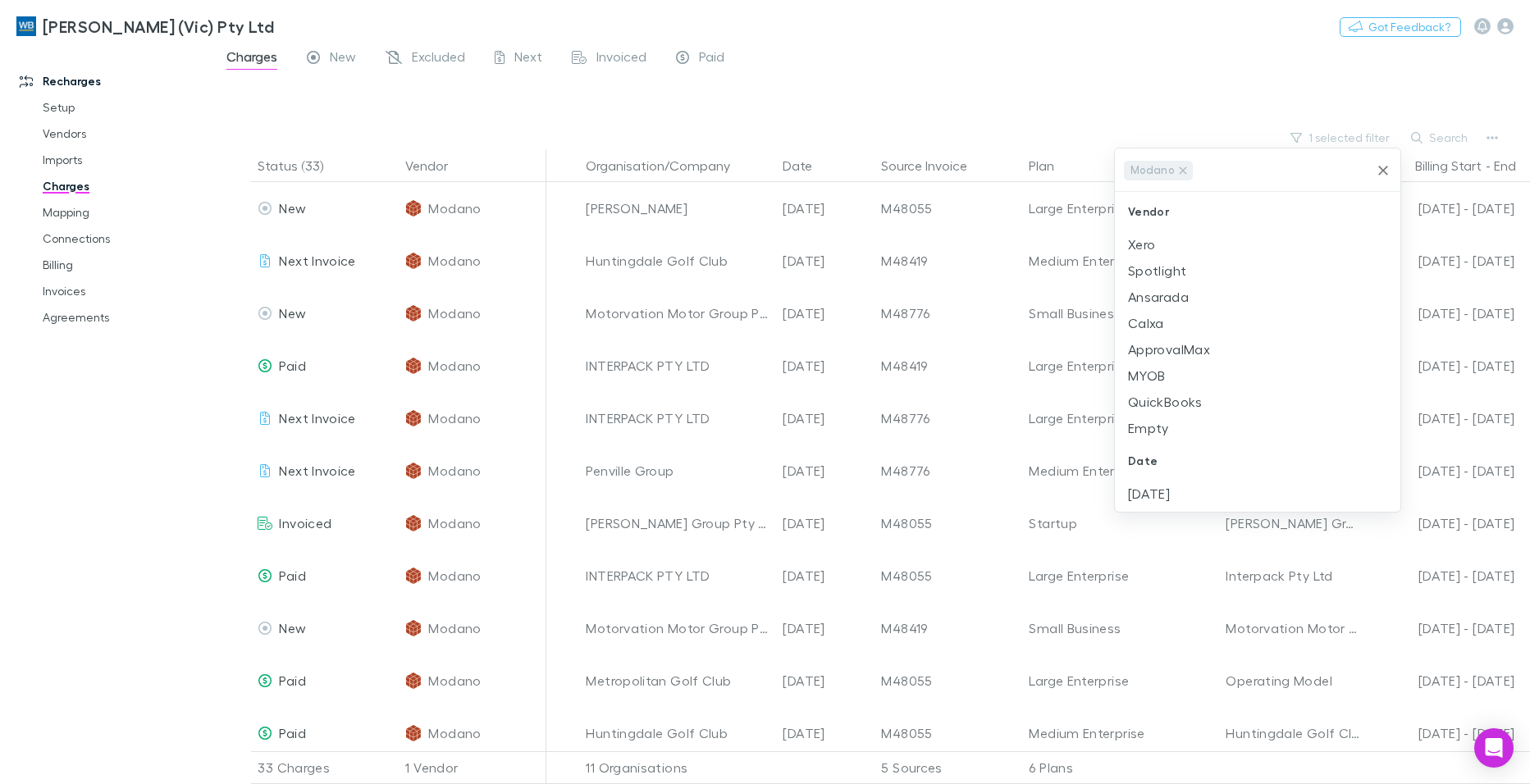
click at [1444, 138] on div at bounding box center [765, 392] width 1530 height 784
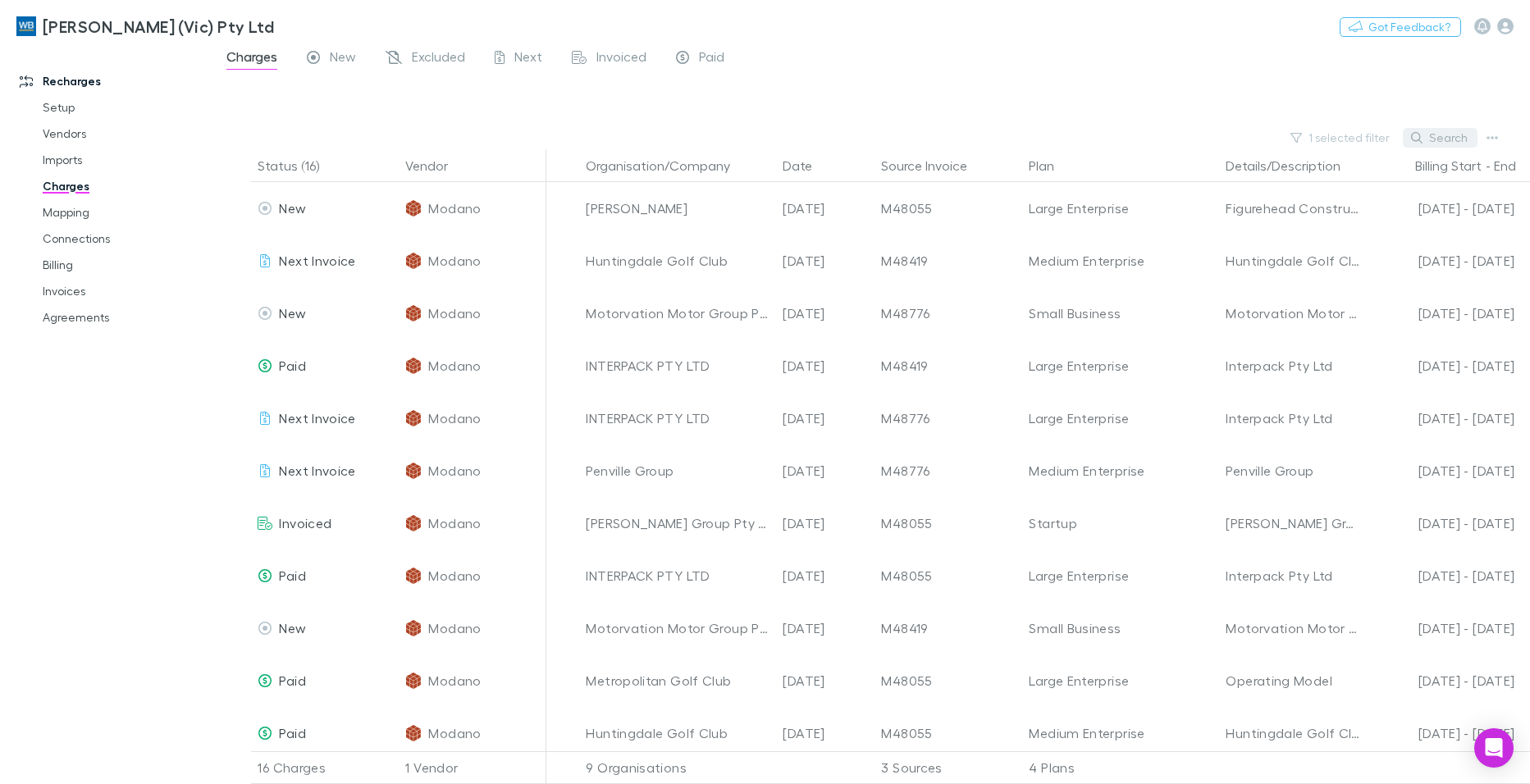
click at [1451, 135] on button "Search" at bounding box center [1440, 138] width 75 height 20
click at [1411, 138] on input "text" at bounding box center [1412, 136] width 83 height 23
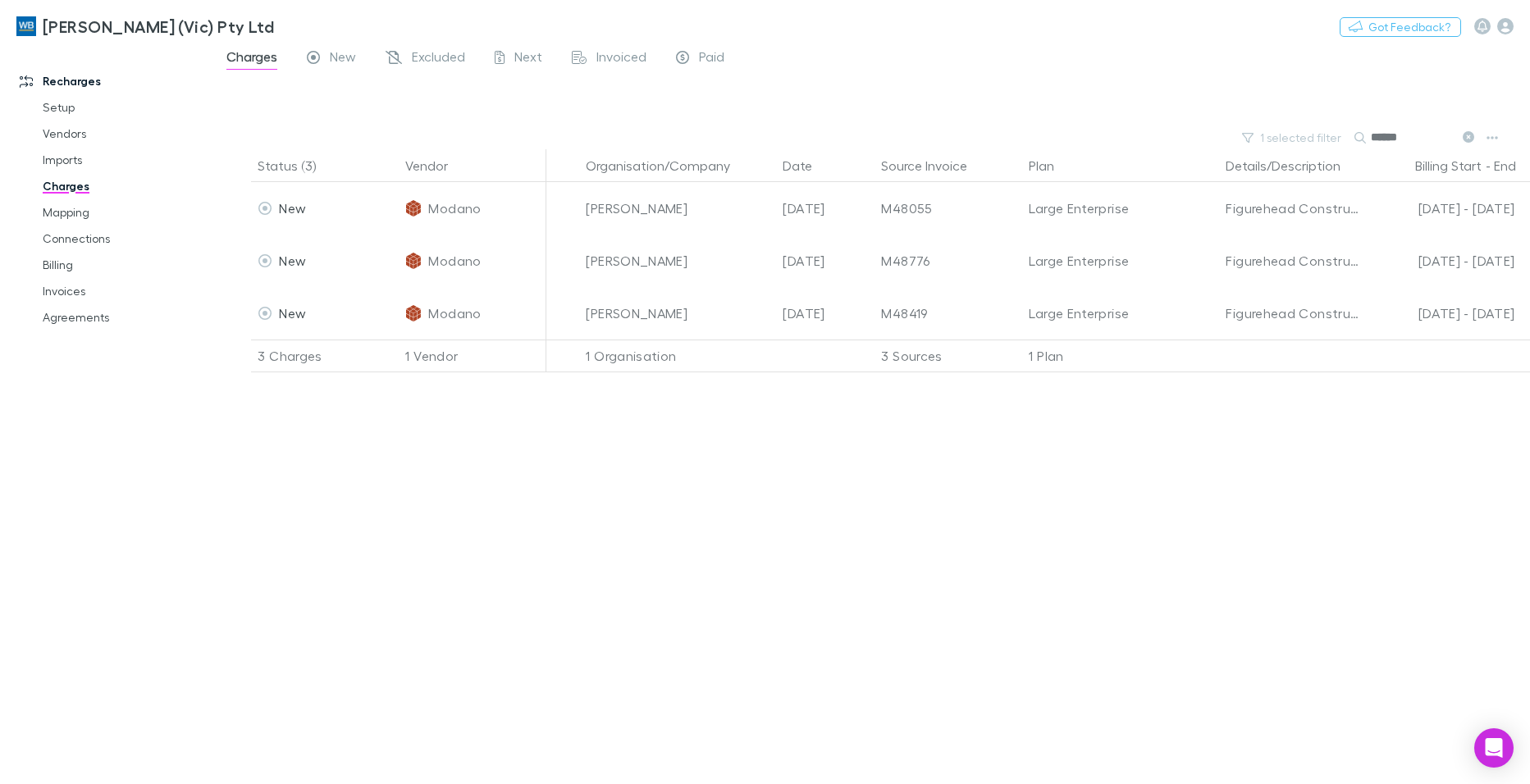
type input "******"
click at [1226, 665] on div "Status (3) Vendor Organisation/Company Date Source Invoice Plan Details/Descrip…" at bounding box center [871, 466] width 1318 height 635
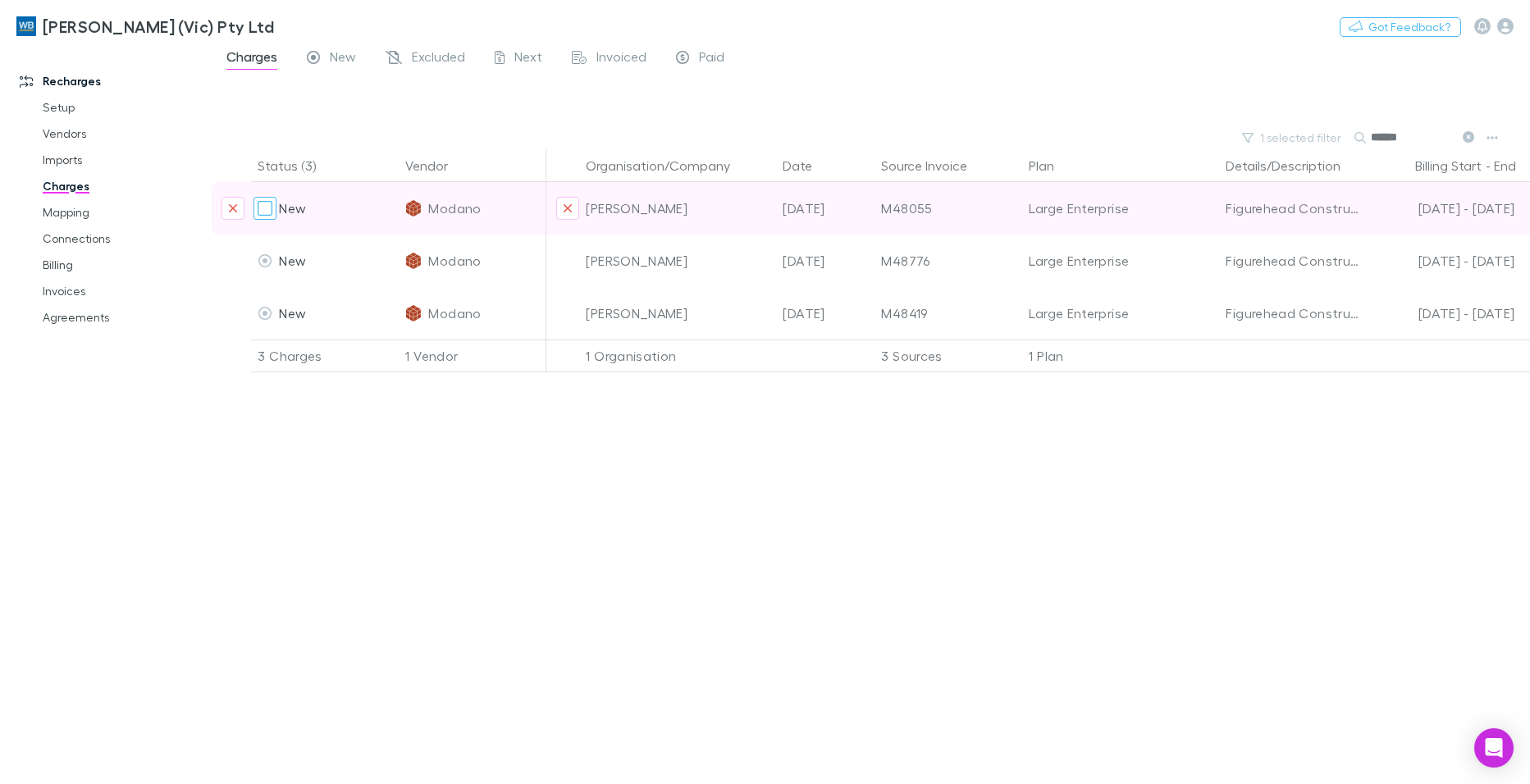
click at [255, 209] on div at bounding box center [264, 208] width 23 height 23
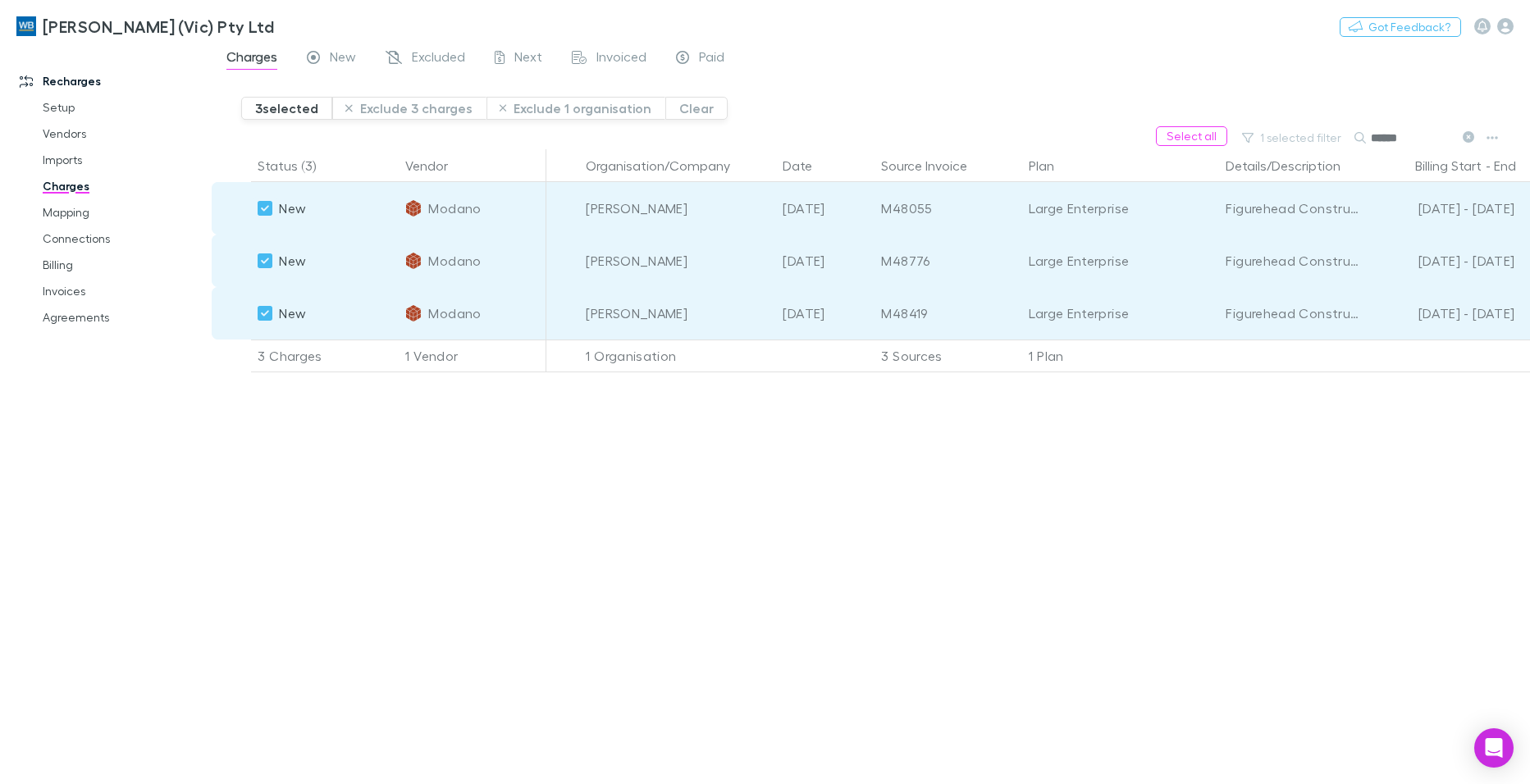
click at [930, 648] on div "Status (3) Vendor Organisation/Company Date Source Invoice Plan Details/Descrip…" at bounding box center [871, 466] width 1318 height 635
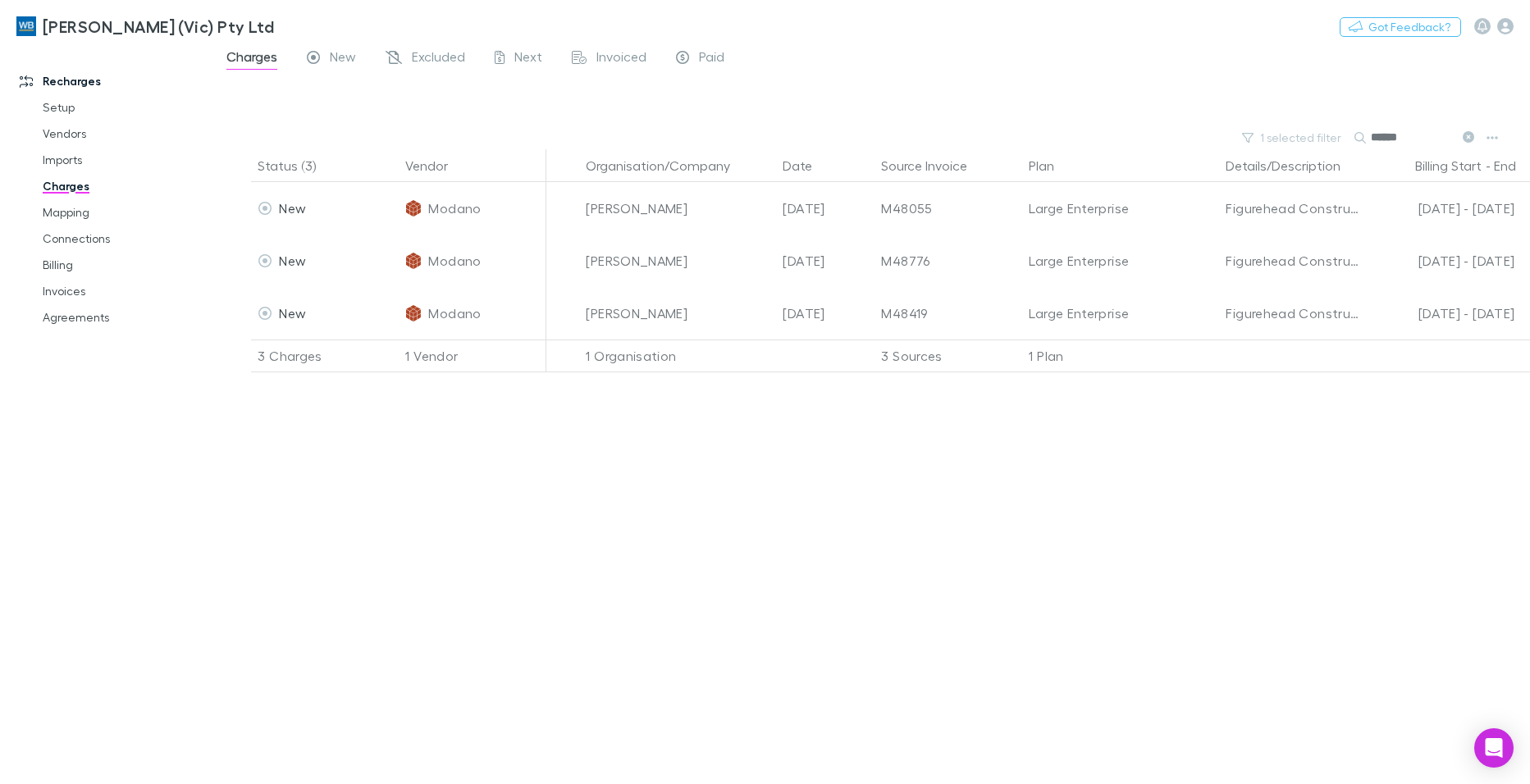
click at [706, 606] on div "Status (3) Vendor Organisation/Company Date Source Invoice Plan Details/Descrip…" at bounding box center [871, 466] width 1318 height 635
click at [1467, 131] on icon at bounding box center [1468, 137] width 12 height 12
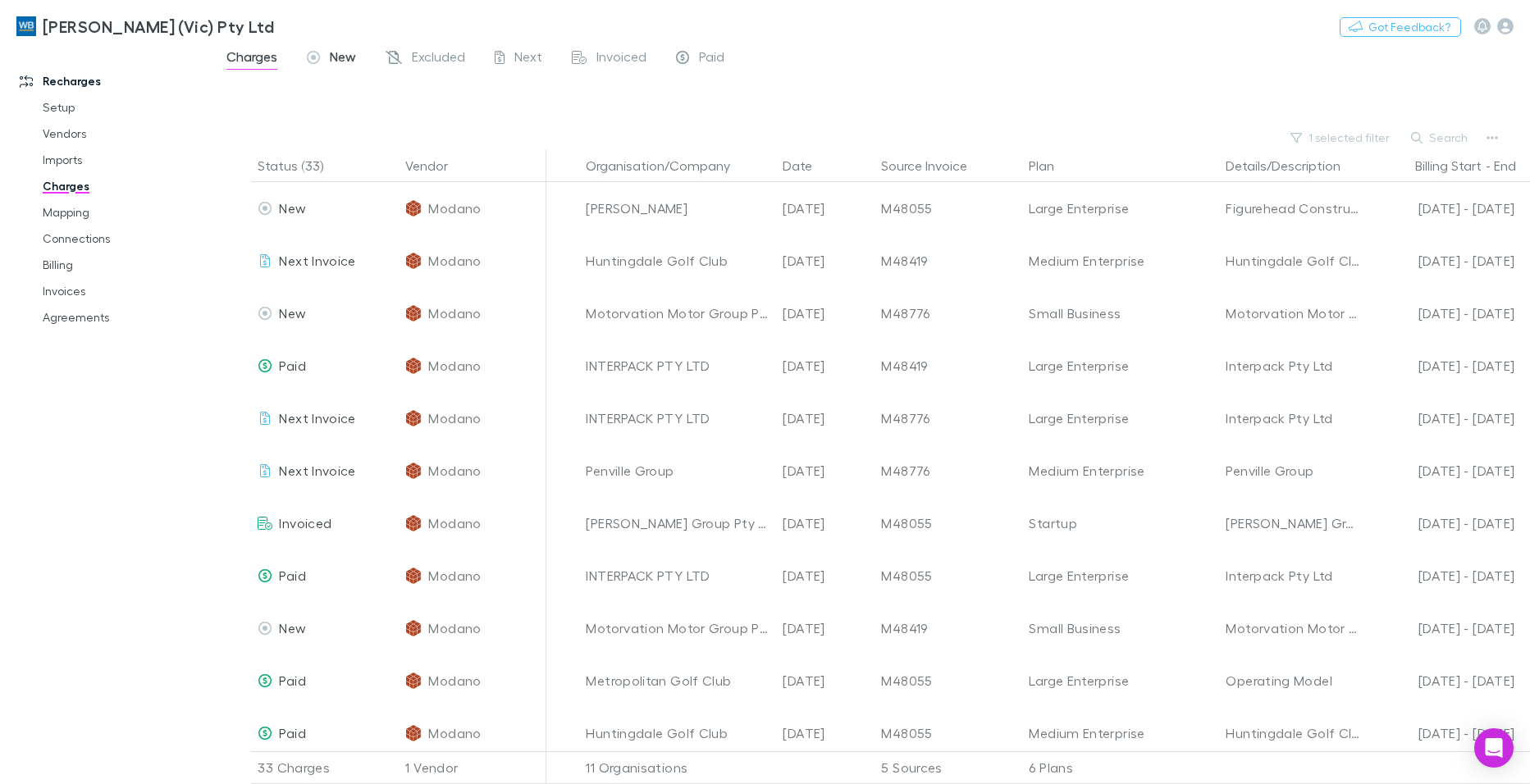
click at [338, 54] on span "New" at bounding box center [343, 59] width 26 height 21
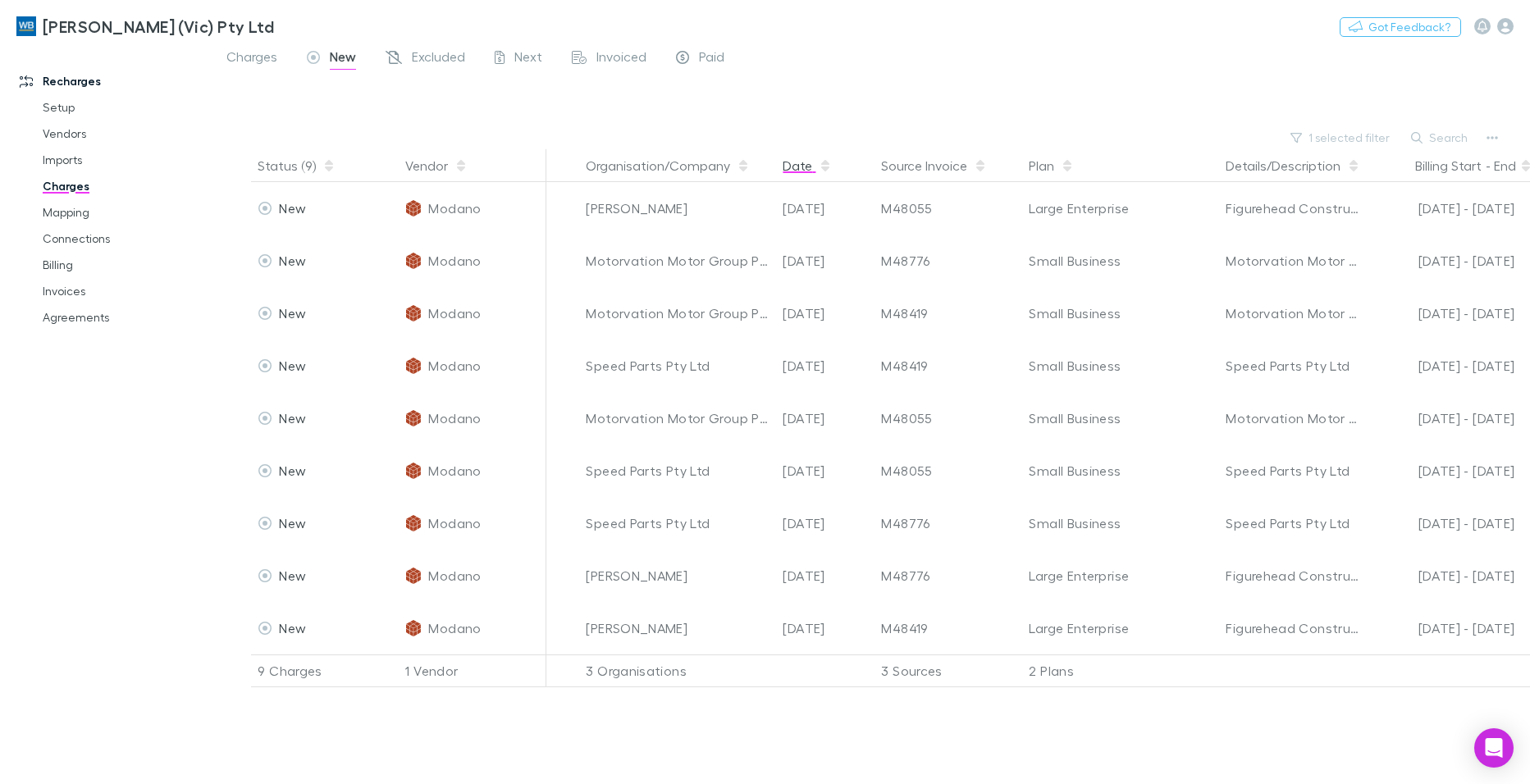
click at [803, 171] on button "Date" at bounding box center [807, 165] width 50 height 33
click at [796, 165] on button "Date" at bounding box center [807, 165] width 50 height 33
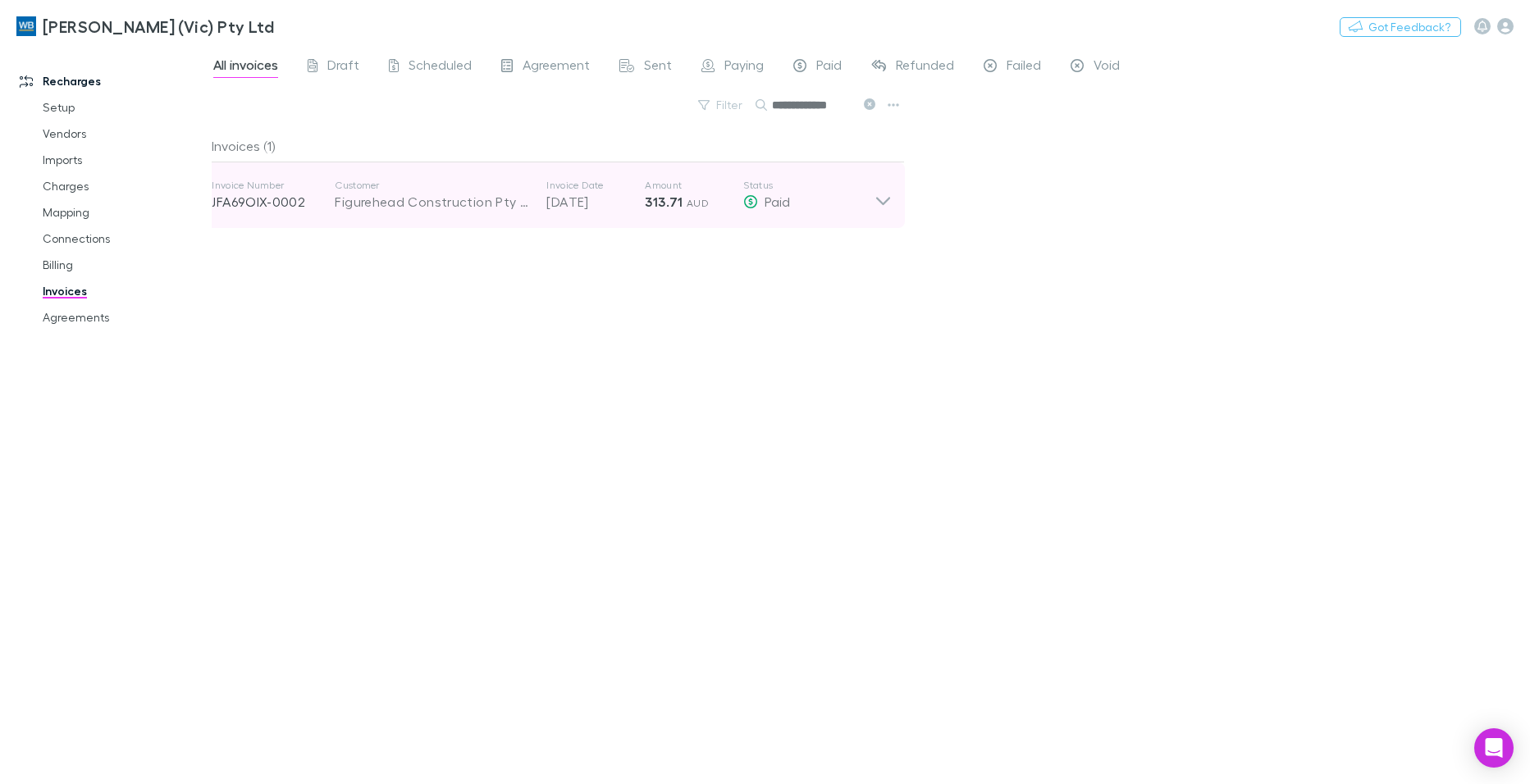
click at [885, 196] on icon at bounding box center [883, 195] width 17 height 33
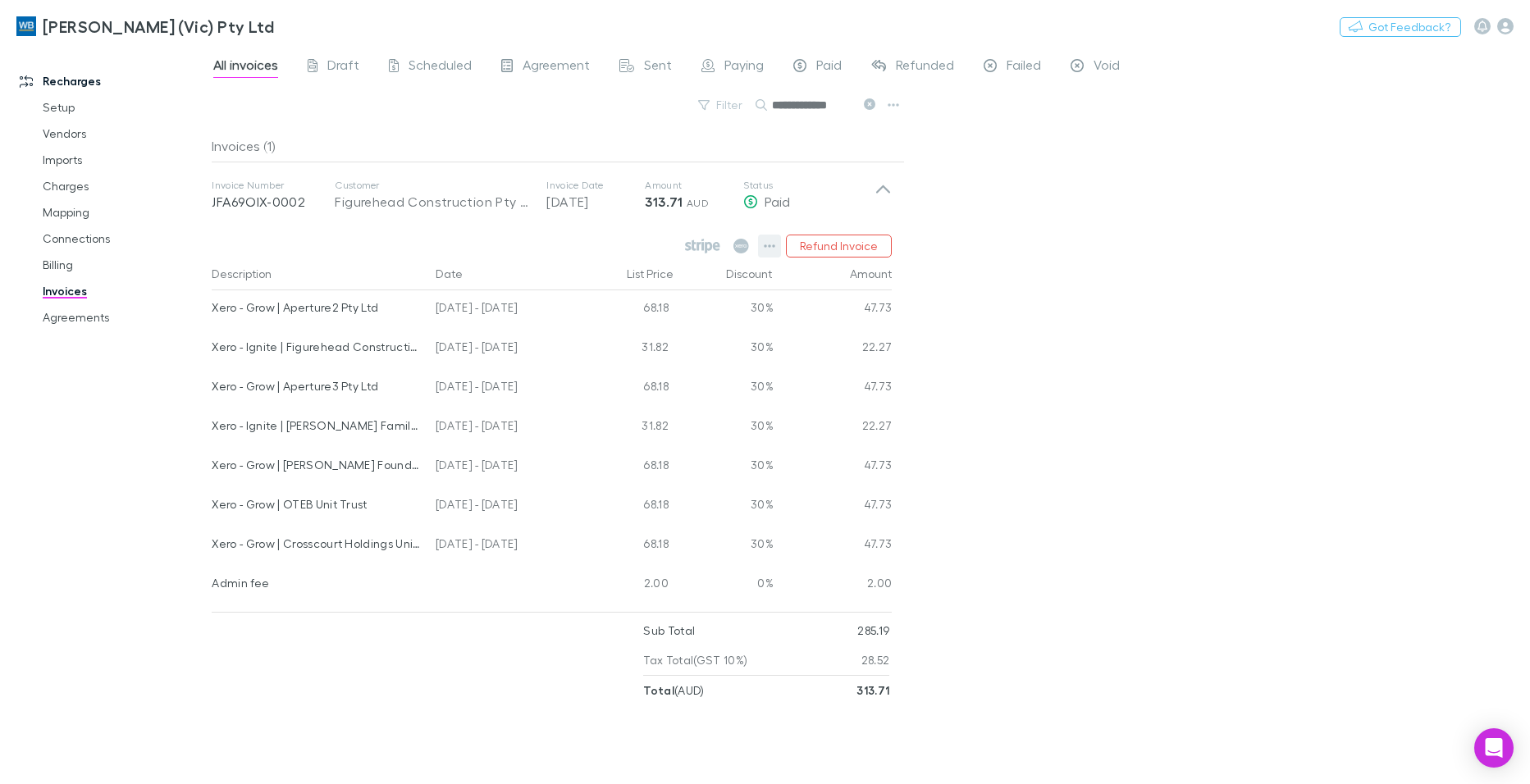
click at [766, 246] on icon "button" at bounding box center [770, 245] width 12 height 3
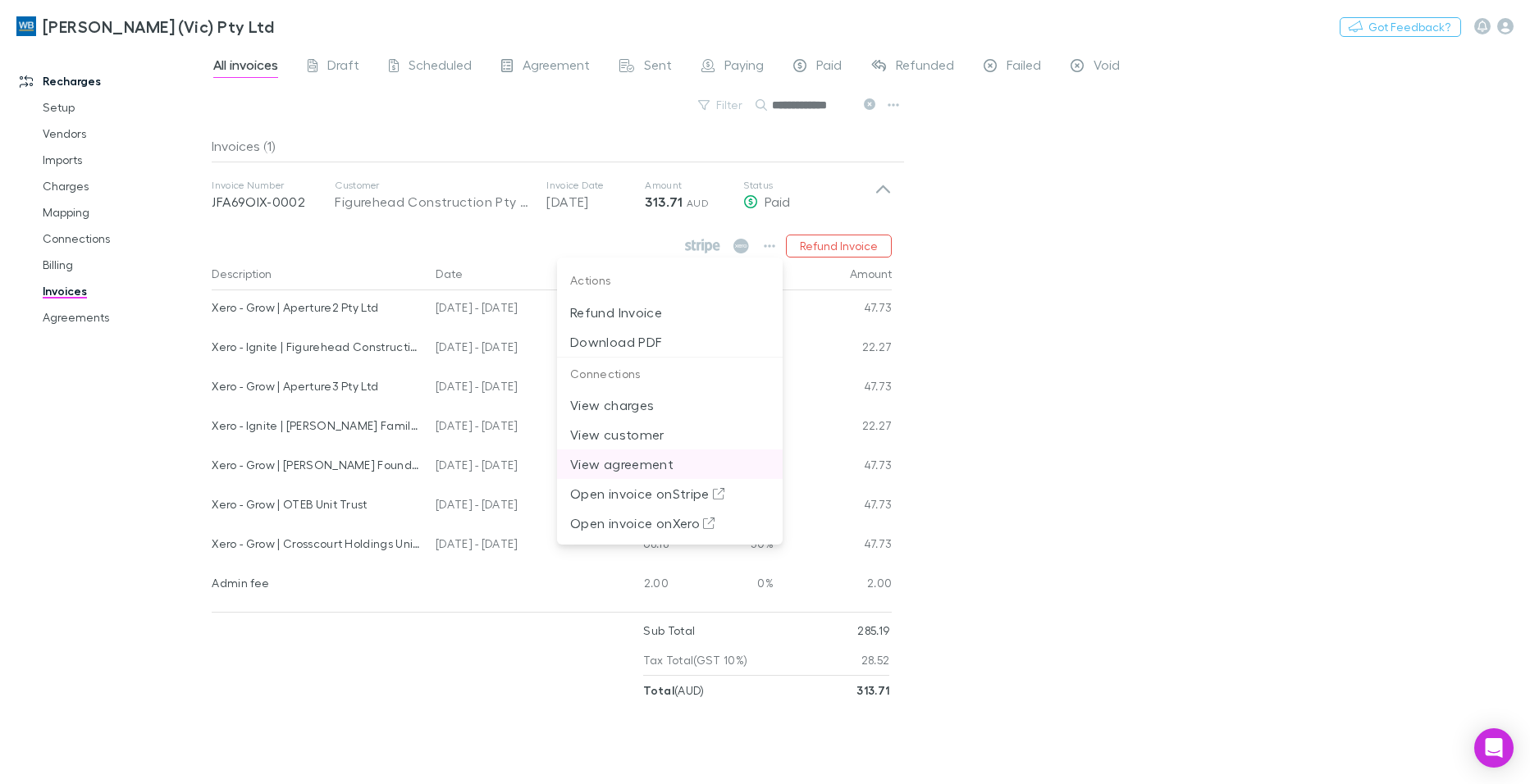
click at [636, 462] on p "View agreement" at bounding box center [669, 464] width 200 height 20
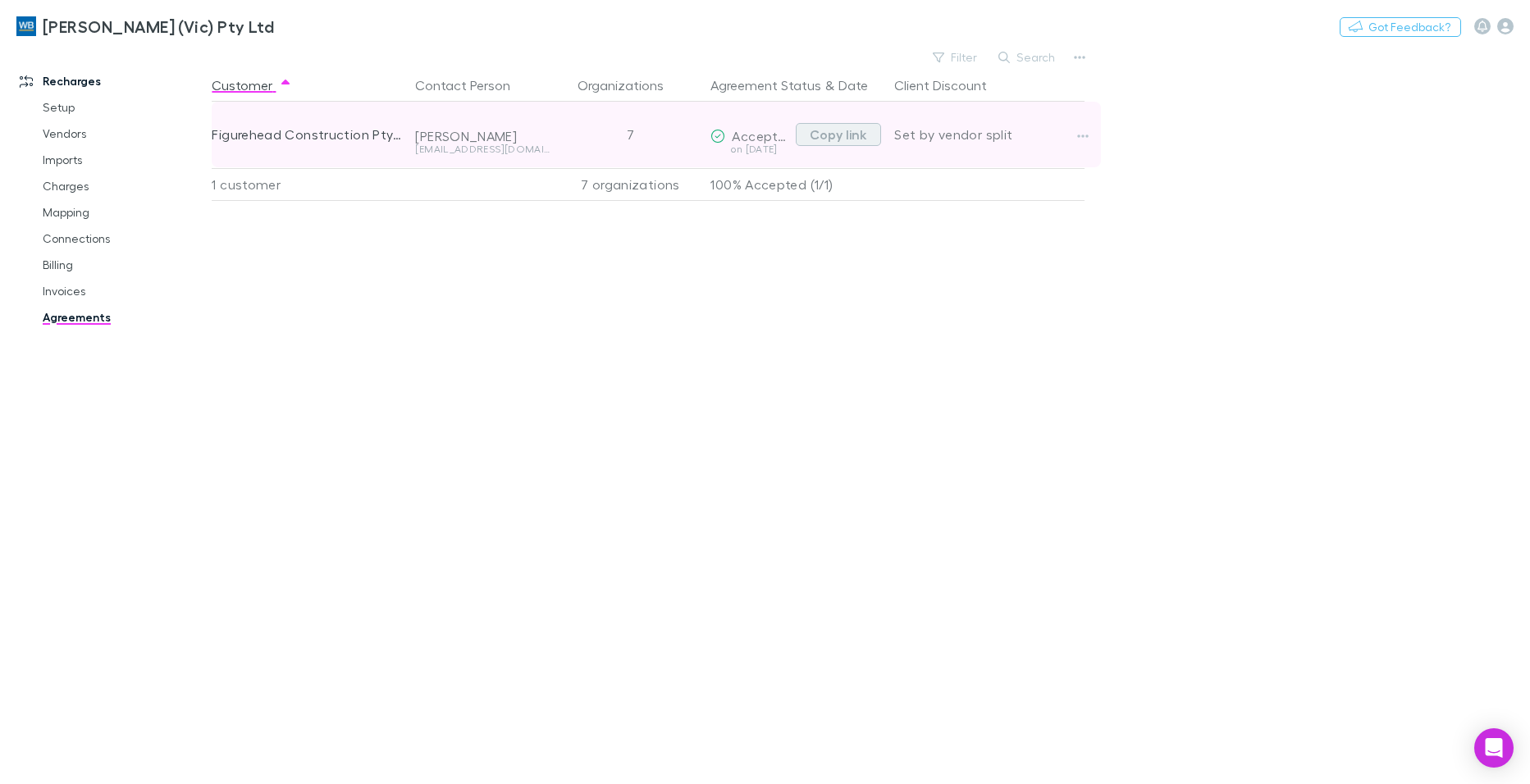
click at [838, 135] on button "Copy link" at bounding box center [838, 134] width 85 height 23
